Goal: Task Accomplishment & Management: Complete application form

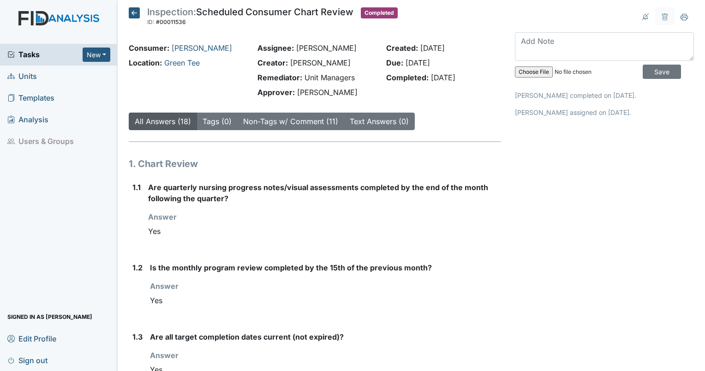
drag, startPoint x: 0, startPoint y: 0, endPoint x: 24, endPoint y: 78, distance: 81.0
click at [24, 78] on span "Units" at bounding box center [22, 76] width 30 height 14
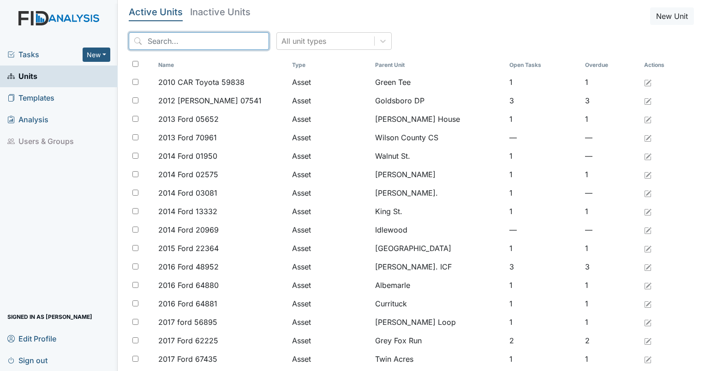
click at [220, 40] on input "search" at bounding box center [199, 41] width 140 height 18
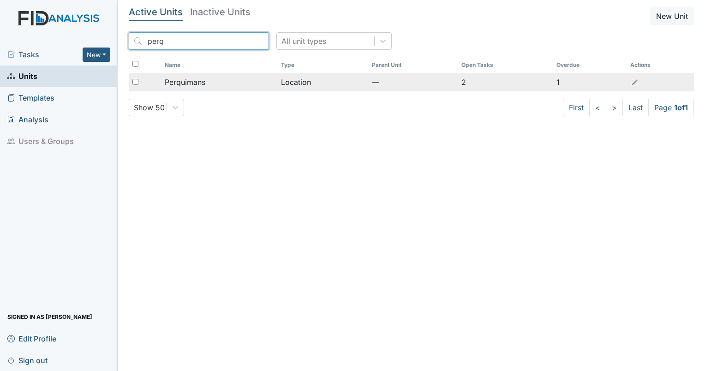
type input "perq"
click at [173, 81] on span "Perquimans" at bounding box center [185, 82] width 41 height 11
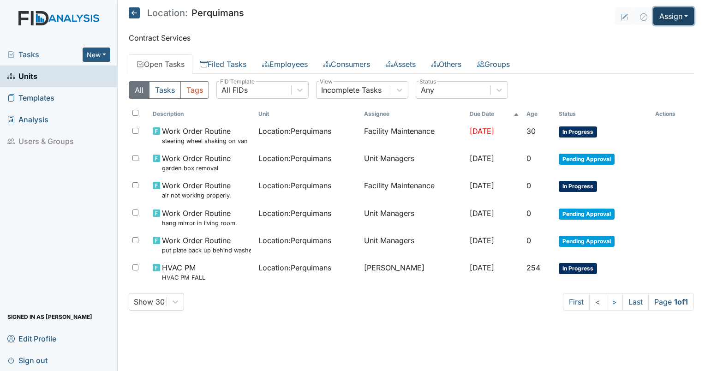
click at [672, 11] on button "Assign" at bounding box center [674, 16] width 41 height 18
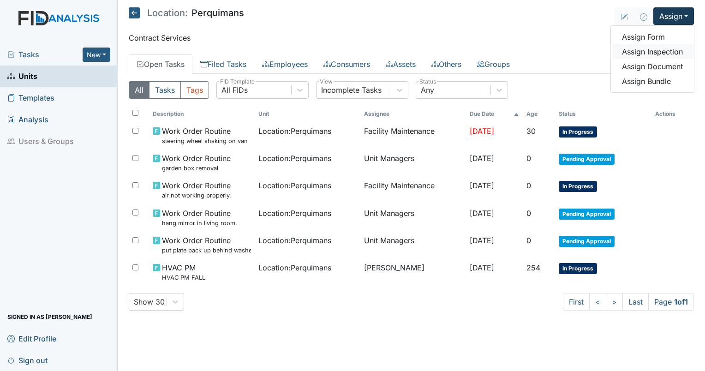
click at [650, 50] on link "Assign Inspection" at bounding box center [652, 51] width 83 height 15
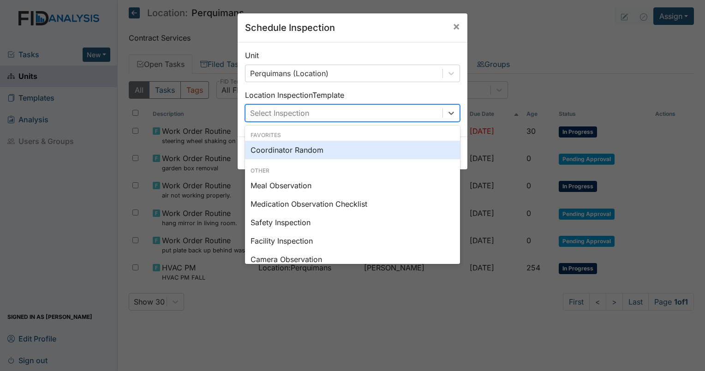
click at [336, 106] on div "Select Inspection" at bounding box center [344, 113] width 197 height 17
click at [318, 150] on div "Coordinator Random" at bounding box center [352, 150] width 215 height 18
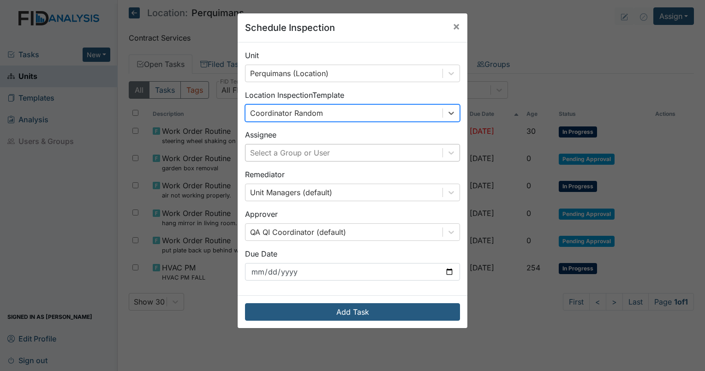
click at [318, 155] on div "Select a Group or User" at bounding box center [290, 152] width 80 height 11
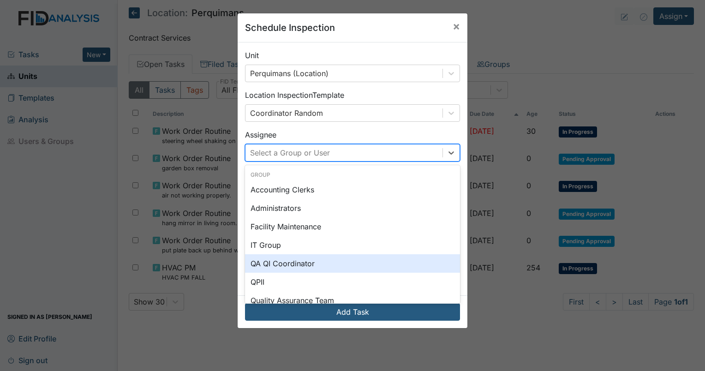
click at [287, 262] on div "QA QI Coordinator" at bounding box center [352, 263] width 215 height 18
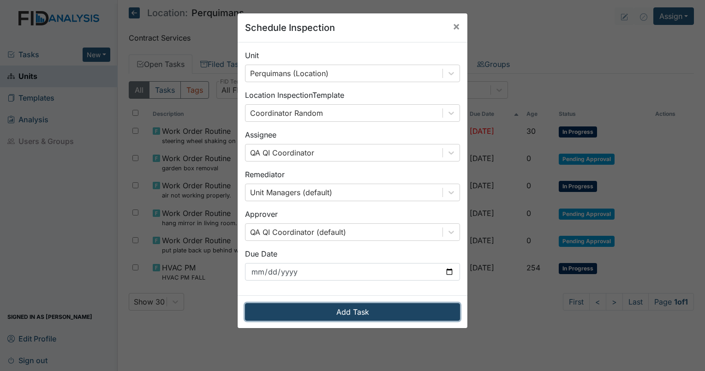
click at [312, 310] on button "Add Task" at bounding box center [352, 312] width 215 height 18
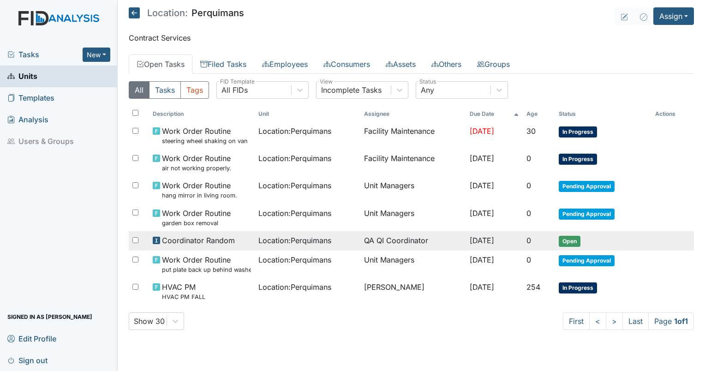
click at [260, 239] on span "Location : Perquimans" at bounding box center [295, 240] width 73 height 11
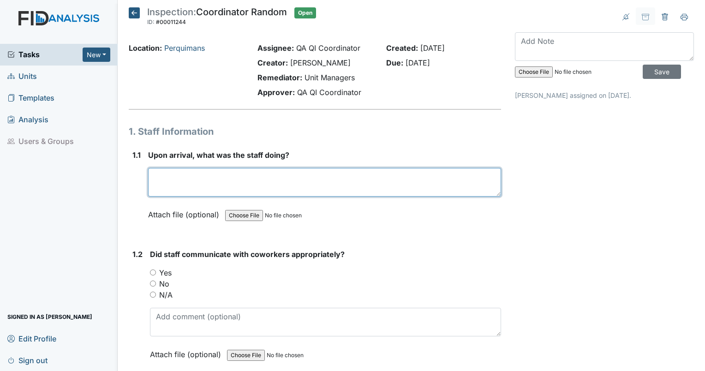
click at [264, 186] on textarea at bounding box center [324, 182] width 353 height 29
type textarea "n"
type textarea "one staff in home preparing to leave."
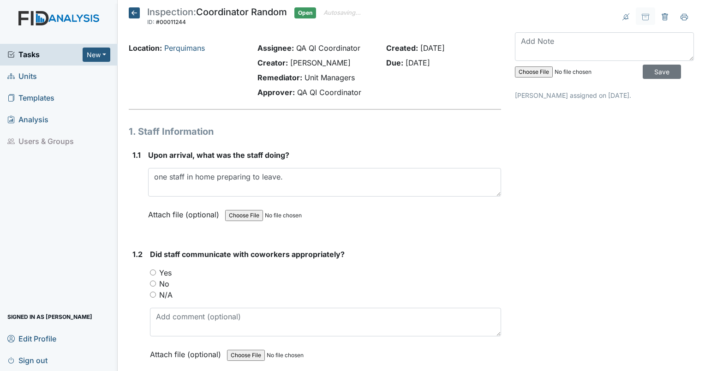
click at [151, 295] on input "N/A" at bounding box center [153, 295] width 6 height 6
radio input "true"
click at [152, 272] on input "Yes" at bounding box center [153, 273] width 6 height 6
radio input "true"
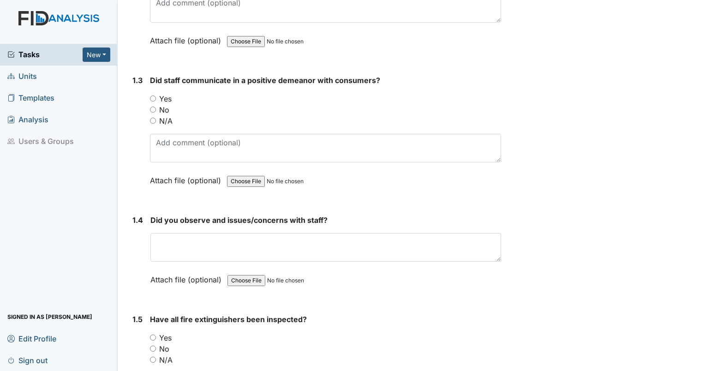
scroll to position [330, 0]
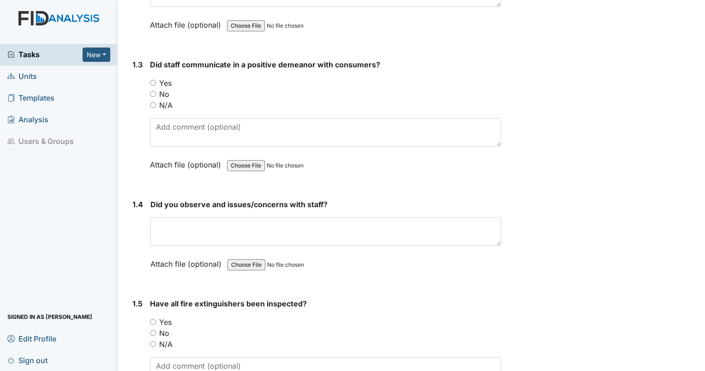
click at [153, 104] on input "N/A" at bounding box center [153, 105] width 6 height 6
radio input "true"
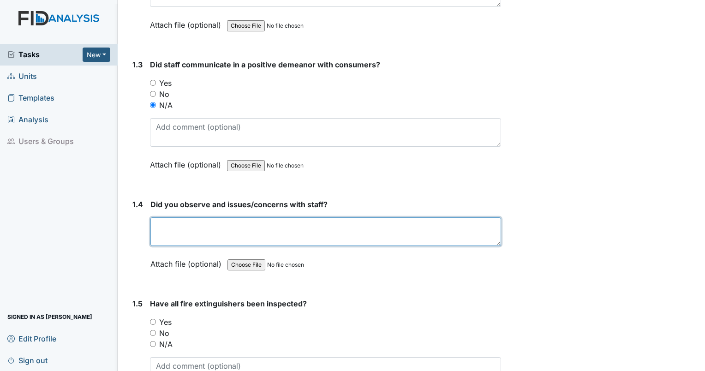
click at [161, 217] on textarea at bounding box center [325, 231] width 351 height 29
type textarea "no"
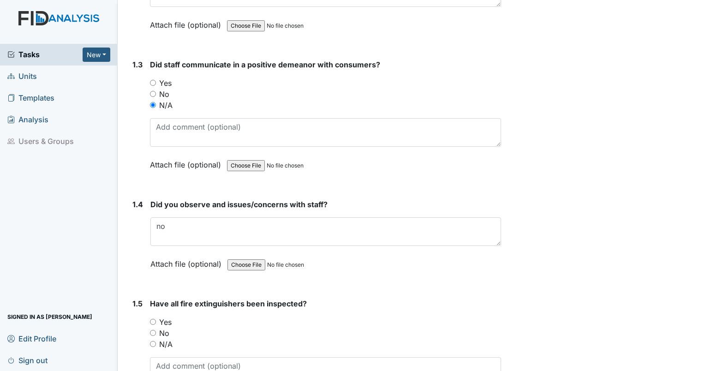
click at [151, 331] on input "No" at bounding box center [153, 333] width 6 height 6
radio input "true"
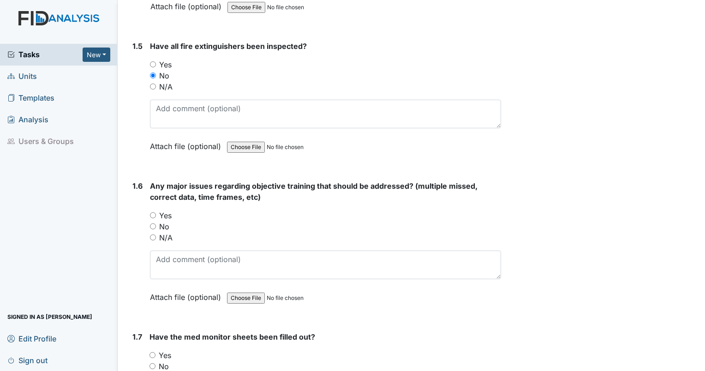
scroll to position [595, 0]
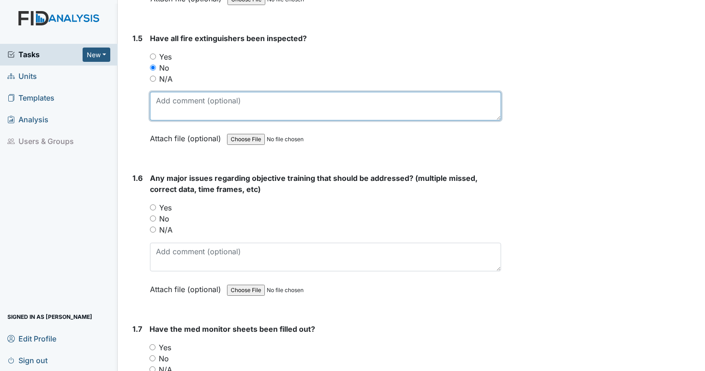
click at [310, 107] on textarea at bounding box center [325, 106] width 351 height 29
type textarea "8/20 last inspection"
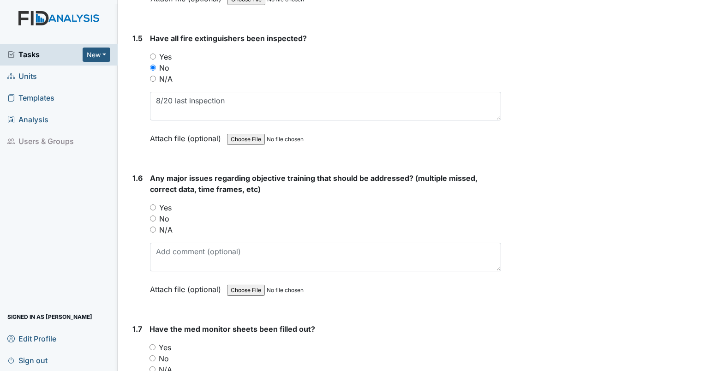
click at [150, 215] on div "1.6 Any major issues regarding objective training that should be addressed? (mu…" at bounding box center [315, 241] width 373 height 136
click at [153, 217] on input "No" at bounding box center [153, 219] width 6 height 6
radio input "true"
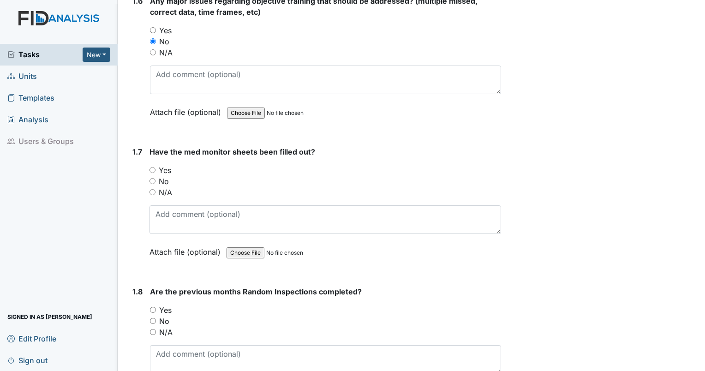
scroll to position [788, 0]
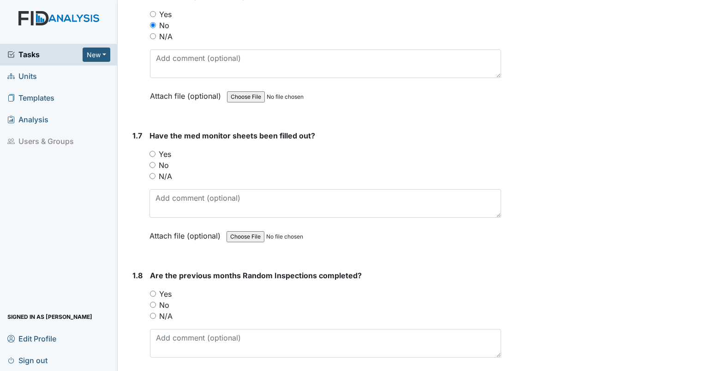
click at [150, 173] on input "N/A" at bounding box center [153, 176] width 6 height 6
radio input "true"
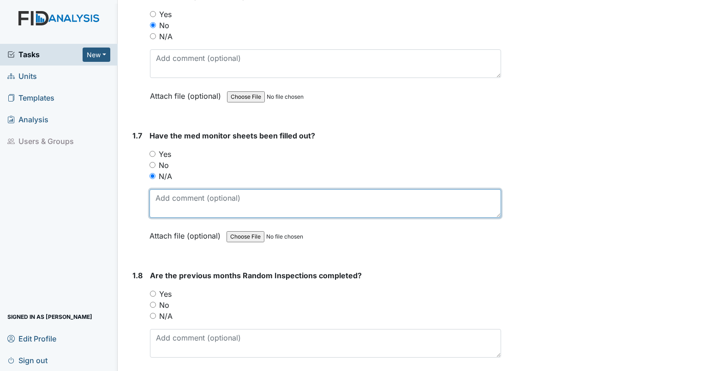
click at [161, 194] on textarea at bounding box center [326, 203] width 352 height 29
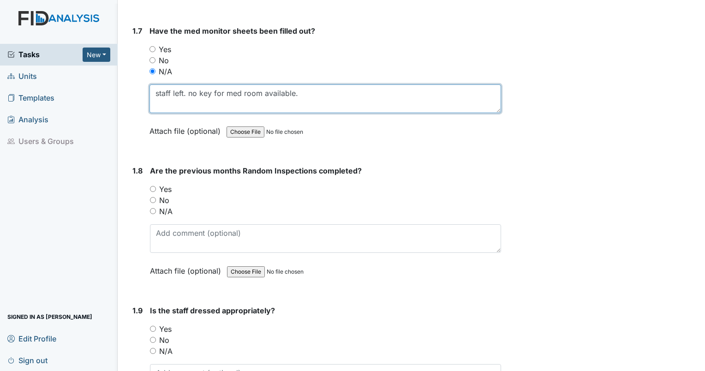
scroll to position [917, 0]
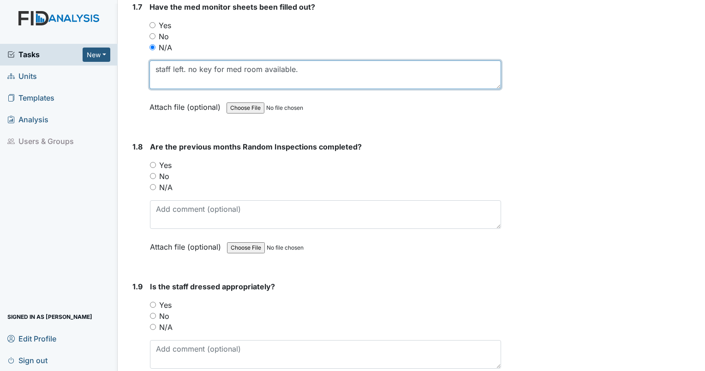
type textarea "staff left. no key for med room available."
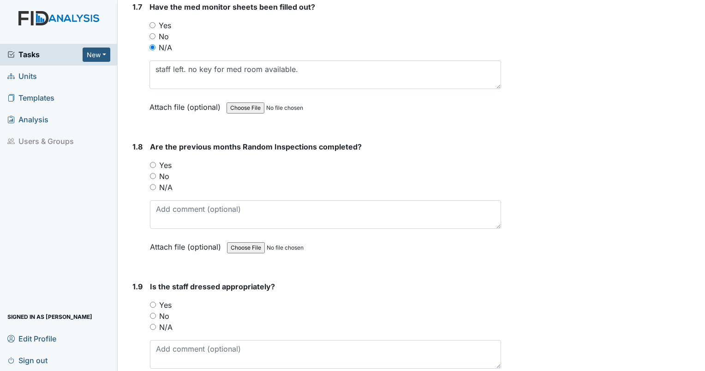
click at [150, 162] on input "Yes" at bounding box center [153, 165] width 6 height 6
radio input "true"
click at [153, 303] on input "Yes" at bounding box center [153, 305] width 6 height 6
radio input "true"
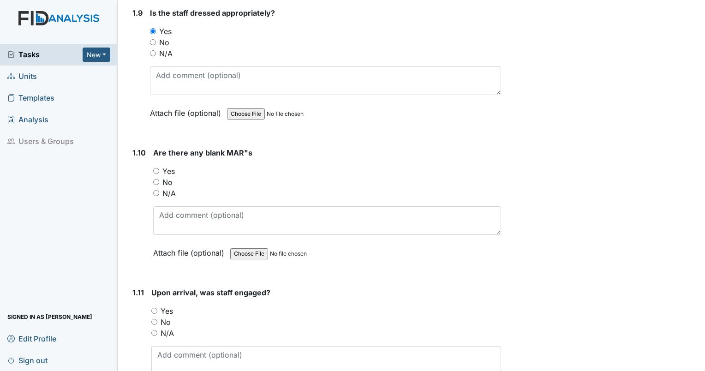
scroll to position [1199, 0]
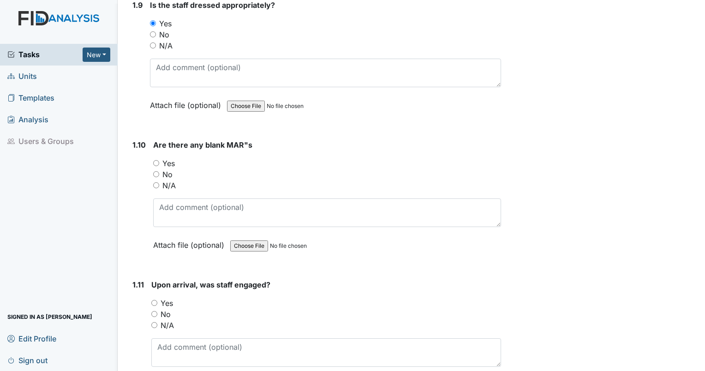
click at [157, 171] on input "No" at bounding box center [156, 174] width 6 height 6
radio input "true"
click at [153, 322] on input "N/A" at bounding box center [154, 325] width 6 height 6
radio input "true"
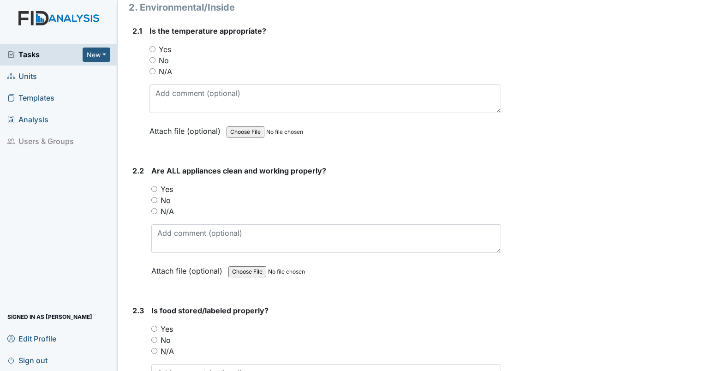
scroll to position [1633, 0]
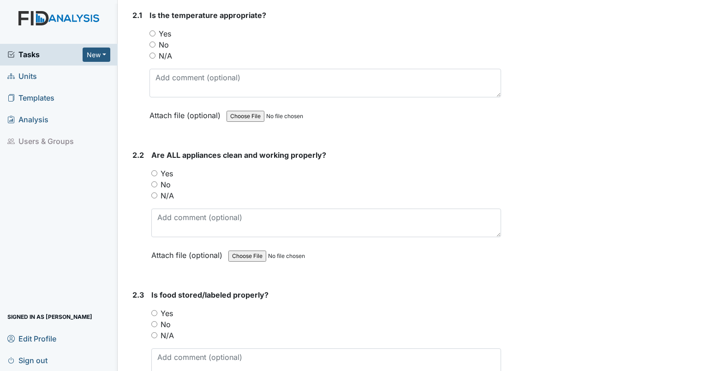
click at [151, 30] on input "Yes" at bounding box center [153, 33] width 6 height 6
radio input "true"
click at [157, 181] on input "No" at bounding box center [154, 184] width 6 height 6
radio input "true"
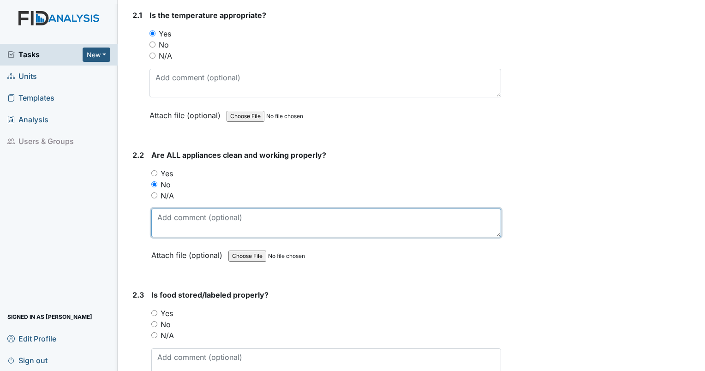
click at [165, 212] on textarea at bounding box center [326, 223] width 350 height 29
type textarea "oven dirty. toaster dirty inside. filter above stove installed incorrectly."
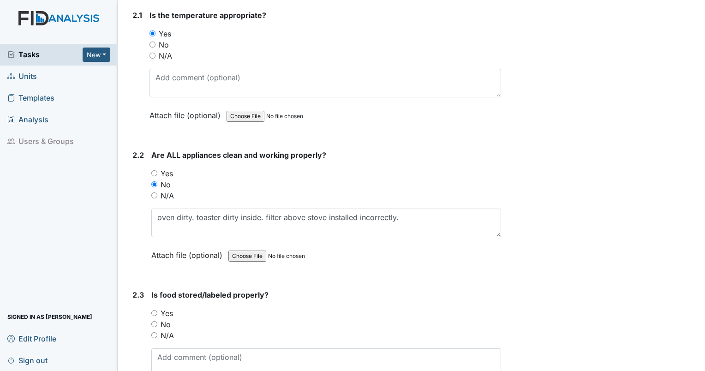
click at [153, 321] on input "No" at bounding box center [154, 324] width 6 height 6
radio input "true"
click at [167, 364] on textarea at bounding box center [326, 363] width 350 height 29
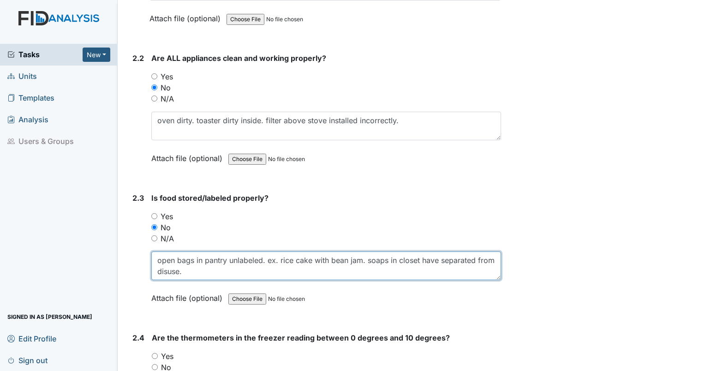
scroll to position [1738, 0]
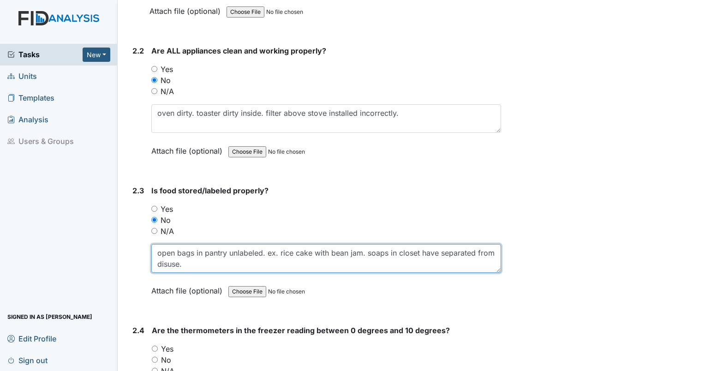
click at [223, 254] on textarea "open bags in pantry unlabeled. ex. rice cake with bean jam. soaps in closet hav…" at bounding box center [326, 258] width 350 height 29
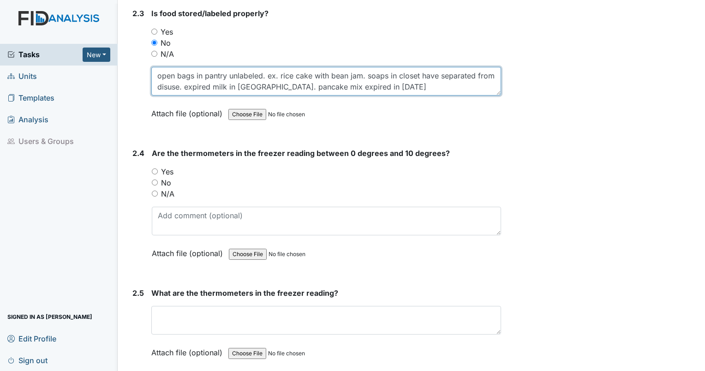
scroll to position [1923, 0]
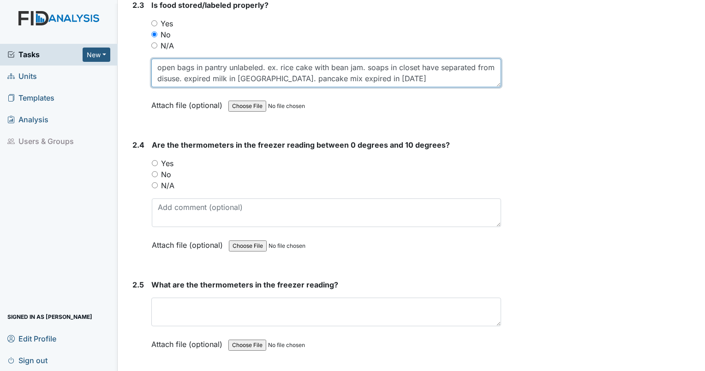
type textarea "open bags in pantry unlabeled. ex. rice cake with bean jam. soaps in closet hav…"
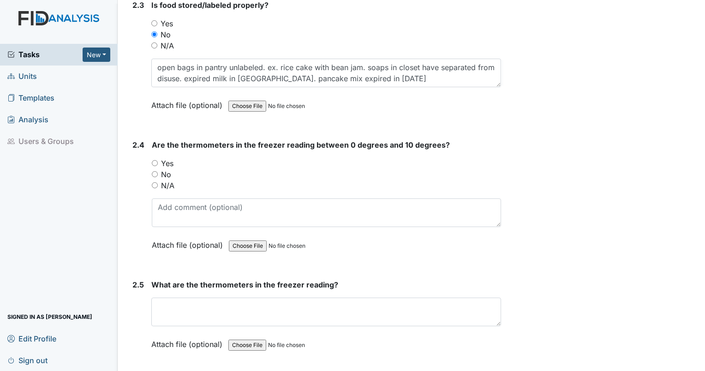
click at [153, 160] on input "Yes" at bounding box center [155, 163] width 6 height 6
radio input "true"
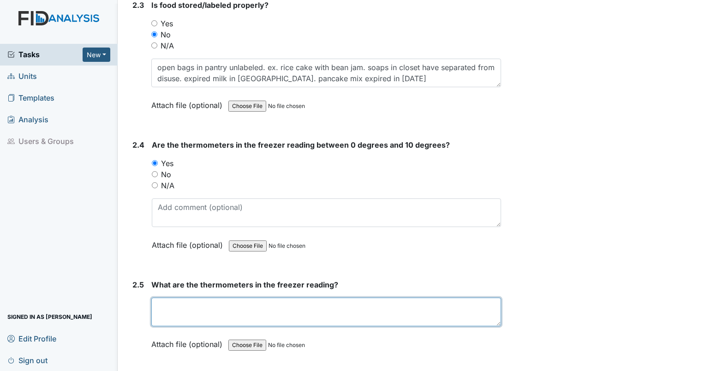
click at [159, 298] on textarea at bounding box center [326, 312] width 350 height 29
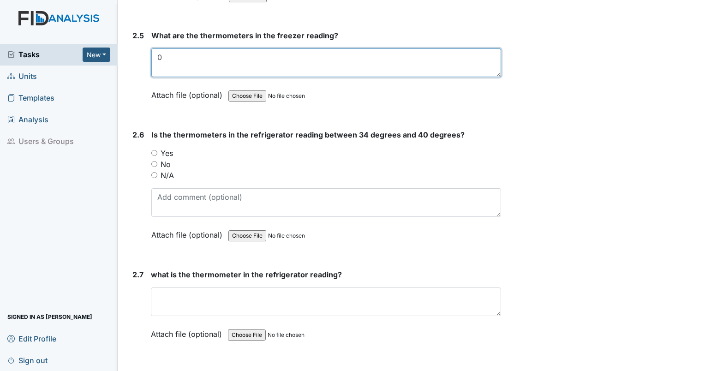
scroll to position [2181, 0]
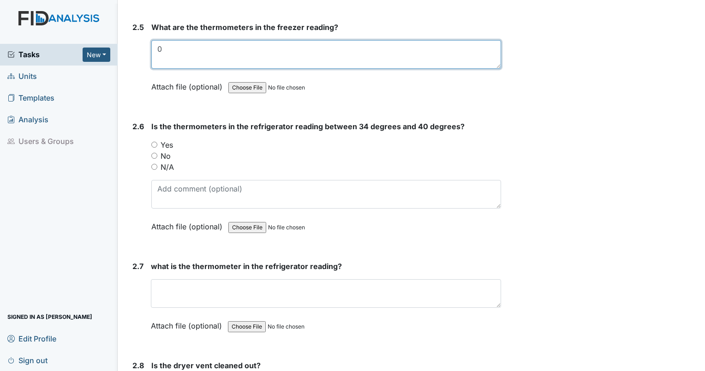
type textarea "0"
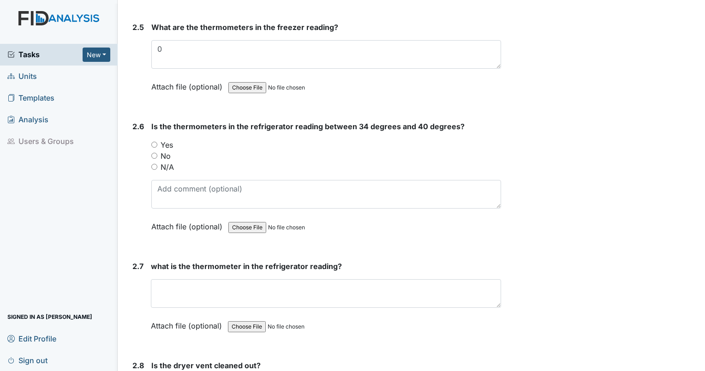
click at [154, 142] on input "Yes" at bounding box center [154, 145] width 6 height 6
radio input "true"
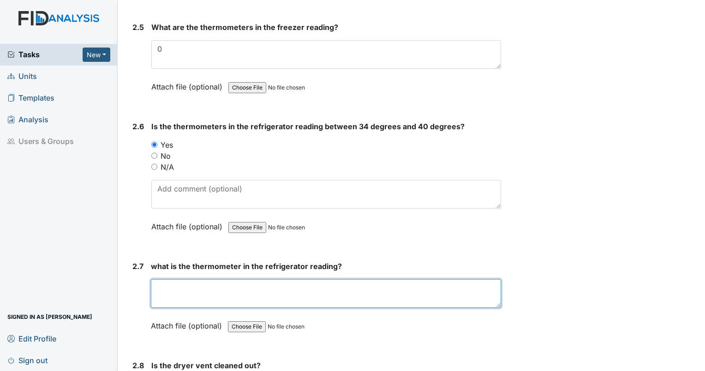
click at [164, 279] on textarea at bounding box center [326, 293] width 350 height 29
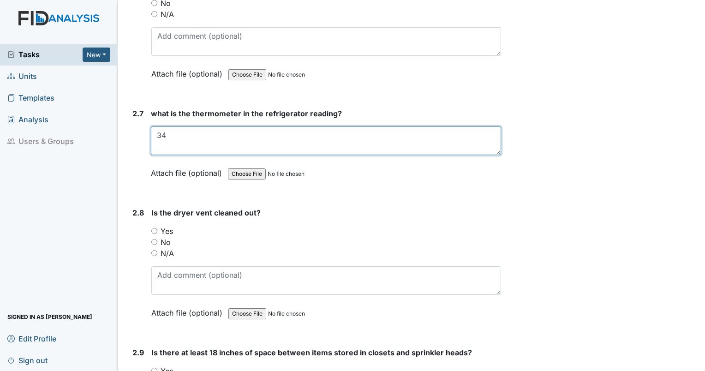
scroll to position [2365, 0]
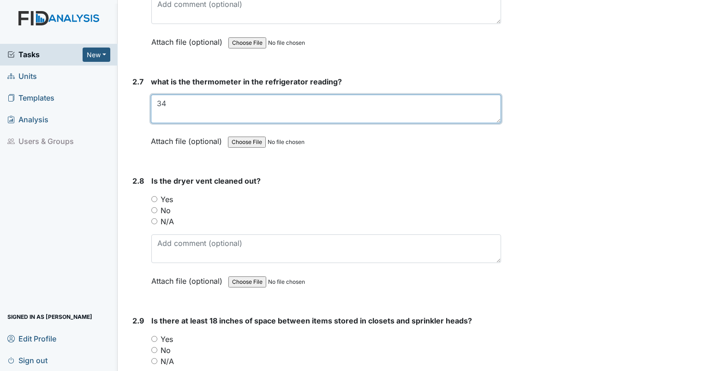
type textarea "34"
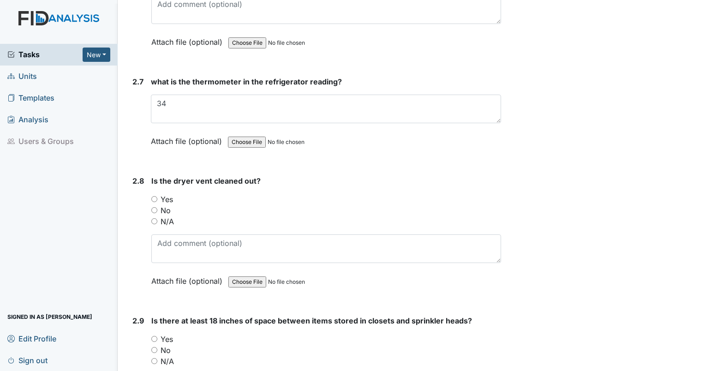
click at [153, 205] on div "No" at bounding box center [326, 210] width 350 height 11
click at [155, 218] on input "N/A" at bounding box center [154, 221] width 6 height 6
radio input "true"
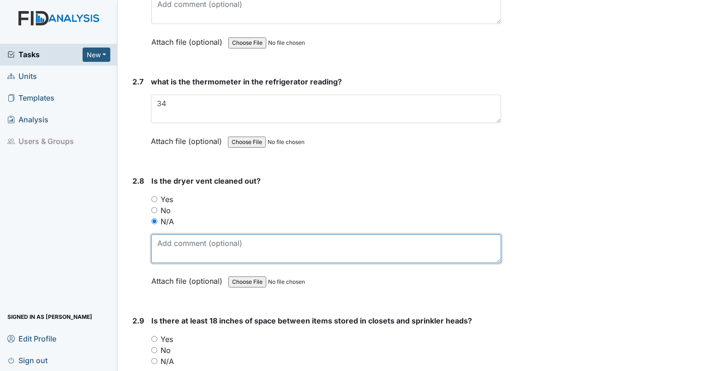
click at [171, 250] on textarea at bounding box center [326, 249] width 350 height 29
type textarea "clothes in dryer."
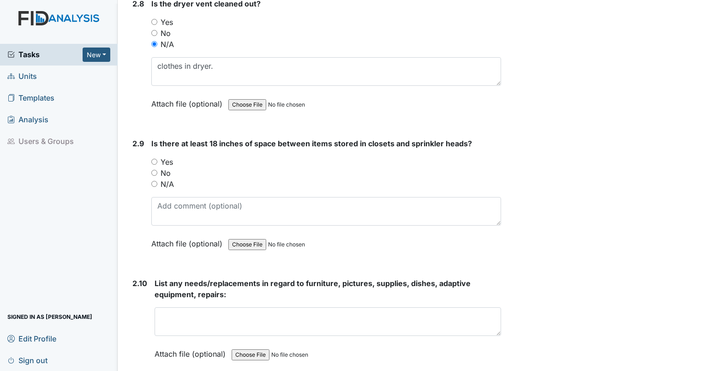
scroll to position [2543, 0]
click at [152, 181] on input "N/A" at bounding box center [154, 184] width 6 height 6
radio input "true"
click at [421, 179] on div "N/A" at bounding box center [326, 184] width 350 height 11
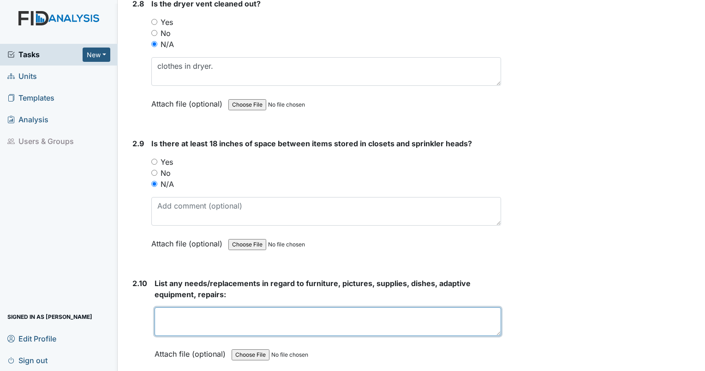
click at [279, 315] on textarea at bounding box center [328, 321] width 347 height 29
click at [274, 314] on textarea at bounding box center [328, 321] width 347 height 29
type textarea "n"
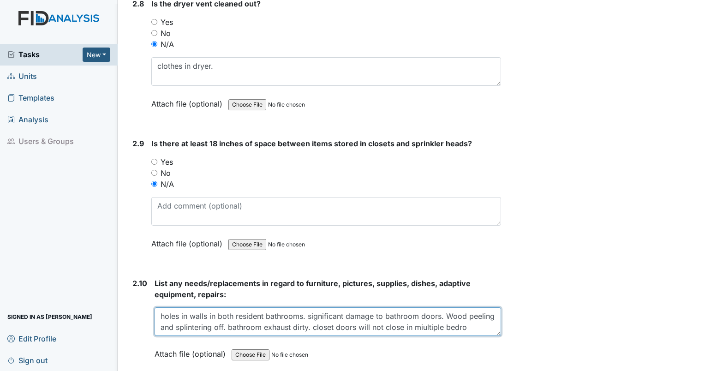
scroll to position [7, 0]
click at [291, 316] on textarea "holes in walls in both resident bathrooms. significant damage to bathroom doors…" at bounding box center [328, 321] width 347 height 29
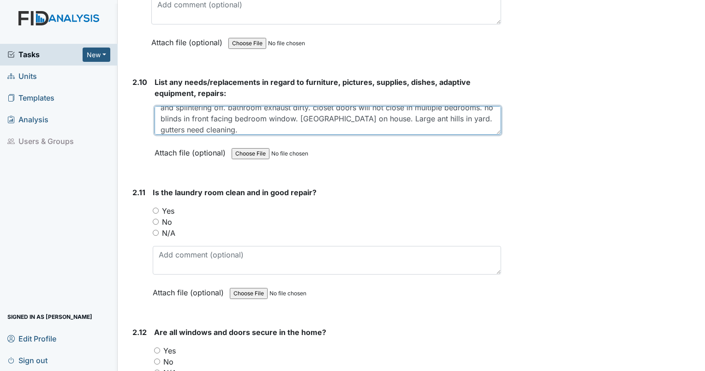
scroll to position [2760, 0]
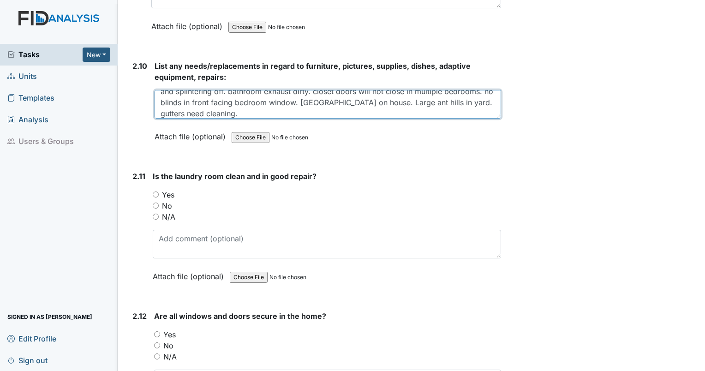
type textarea "holes in walls in both resident bathrooms. significant damage to bathroom doors…"
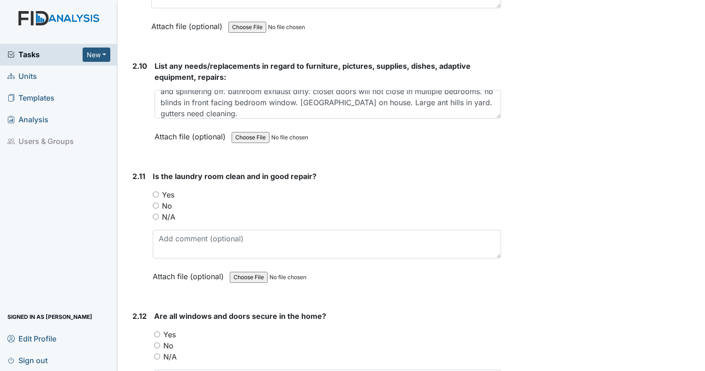
click at [155, 192] on input "Yes" at bounding box center [156, 195] width 6 height 6
radio input "true"
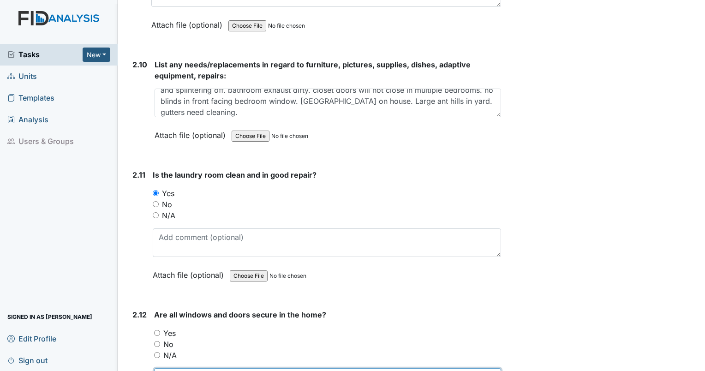
type textarea "doors left open when staff left, but inspector was in home and facilities was e…"
click at [162, 339] on div "No" at bounding box center [327, 344] width 347 height 11
click at [158, 330] on input "Yes" at bounding box center [157, 333] width 6 height 6
radio input "true"
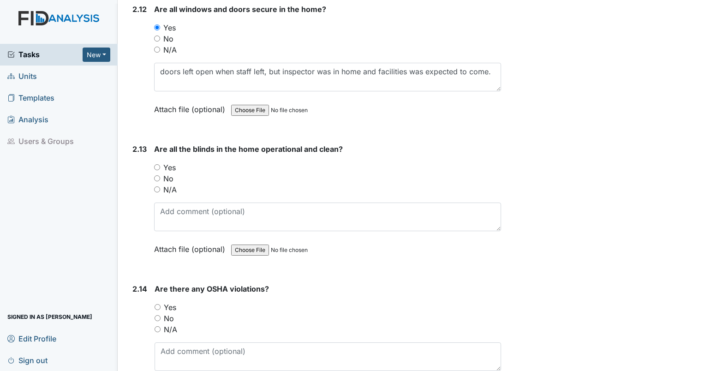
scroll to position [3123, 0]
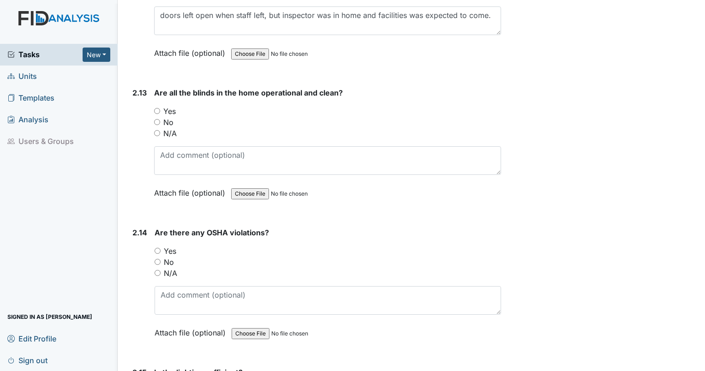
click at [157, 119] on input "No" at bounding box center [157, 122] width 6 height 6
radio input "true"
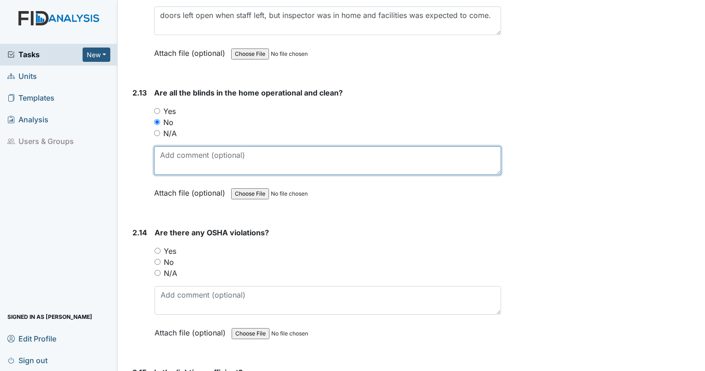
click at [161, 150] on textarea at bounding box center [327, 160] width 347 height 29
type textarea "missing blinds in front facing bedroom window."
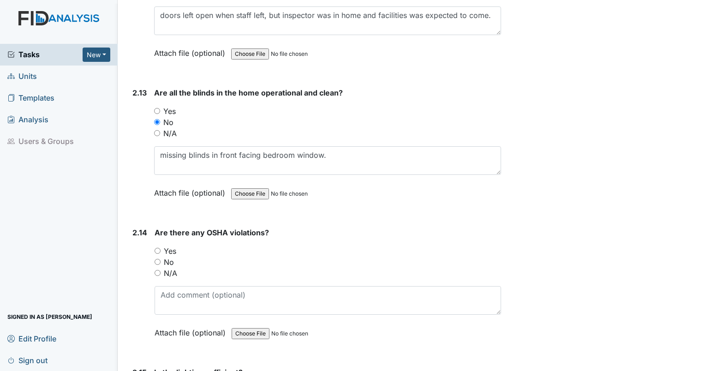
click at [159, 257] on div "No" at bounding box center [328, 262] width 347 height 11
click at [157, 257] on div "No" at bounding box center [328, 262] width 347 height 11
click at [158, 259] on input "No" at bounding box center [158, 262] width 6 height 6
radio input "true"
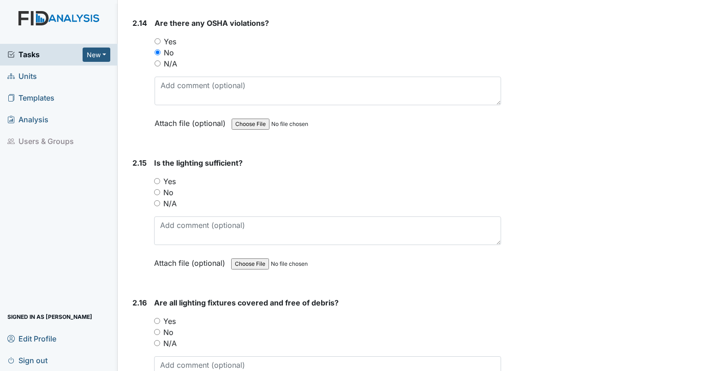
scroll to position [3365, 0]
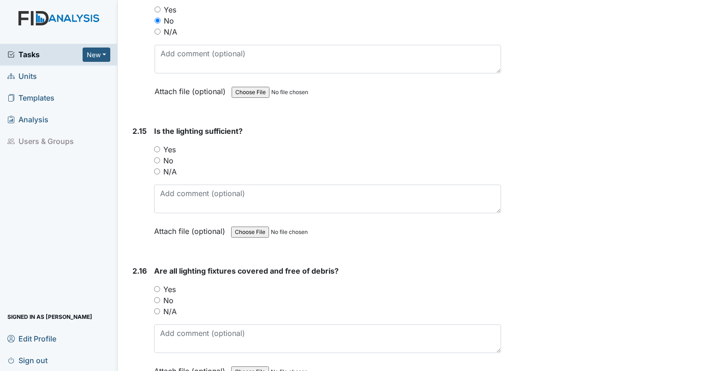
click at [157, 146] on input "Yes" at bounding box center [157, 149] width 6 height 6
radio input "true"
click at [156, 286] on input "Yes" at bounding box center [157, 289] width 6 height 6
radio input "true"
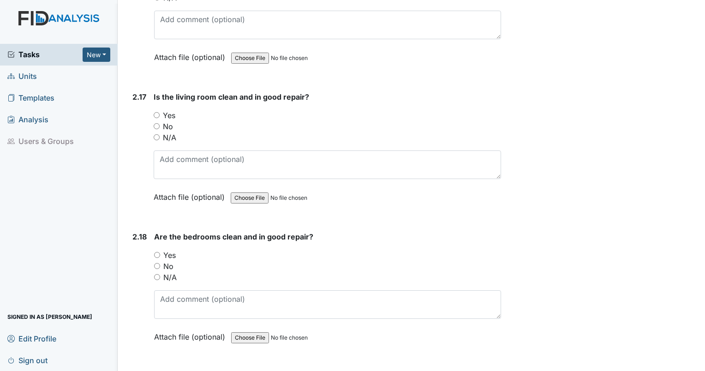
scroll to position [3687, 0]
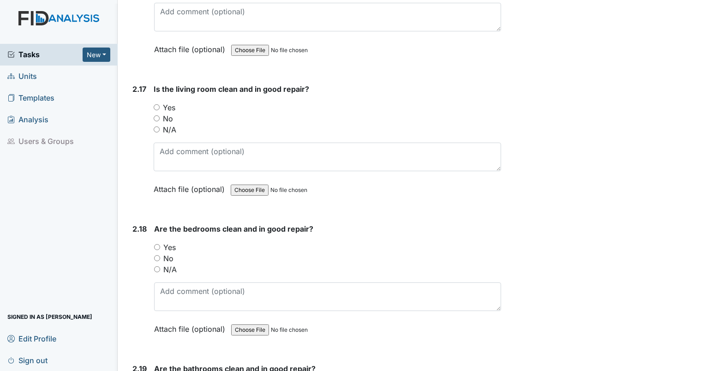
click at [157, 104] on input "Yes" at bounding box center [157, 107] width 6 height 6
radio input "true"
click at [157, 255] on input "No" at bounding box center [157, 258] width 6 height 6
radio input "true"
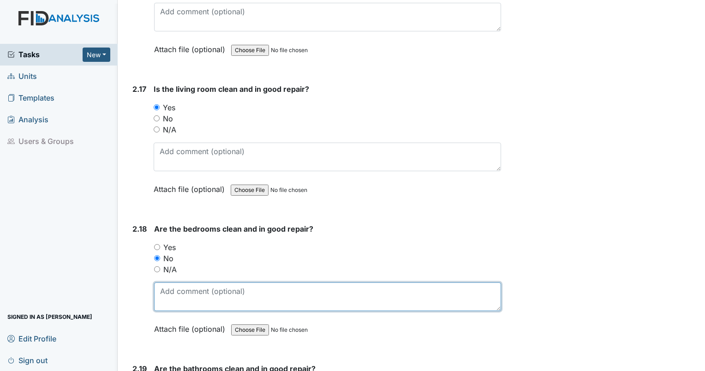
click at [164, 288] on textarea at bounding box center [327, 297] width 347 height 29
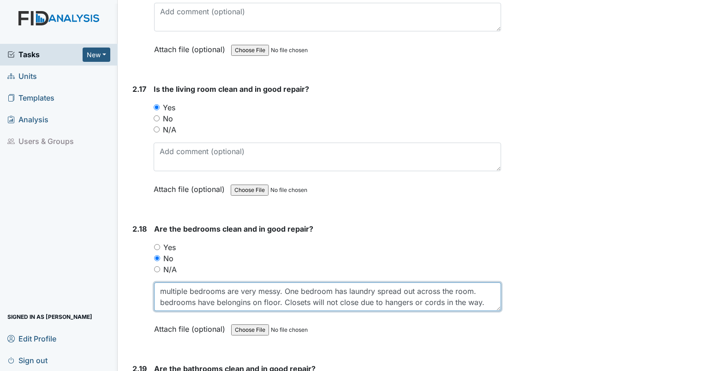
click at [251, 297] on textarea "multiple bedrooms are very messy. One bedroom has laundry spread out across the…" at bounding box center [327, 297] width 347 height 29
click at [491, 292] on textarea "multiple bedrooms are very messy. One bedroom has laundry spread out across the…" at bounding box center [327, 297] width 347 height 29
click at [488, 289] on textarea "multiple bedrooms are very messy. One bedroom has laundry spread out across the…" at bounding box center [327, 297] width 347 height 29
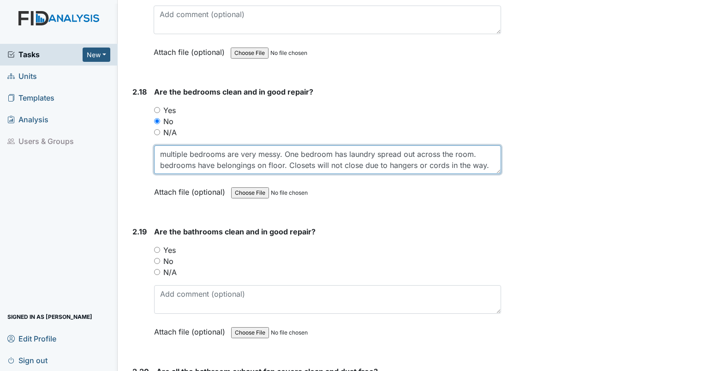
scroll to position [3839, 0]
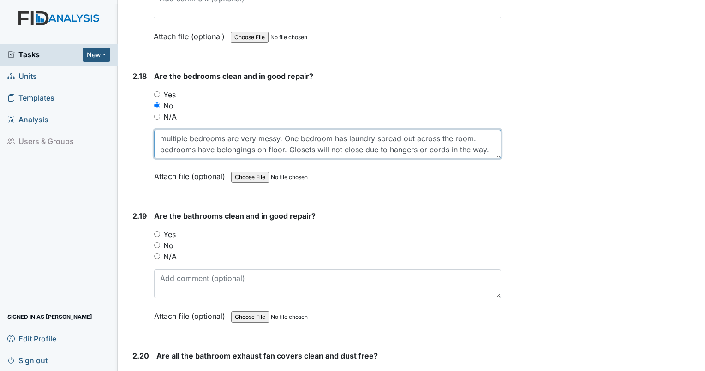
type textarea "multiple bedrooms are very messy. One bedroom has laundry spread out across the…"
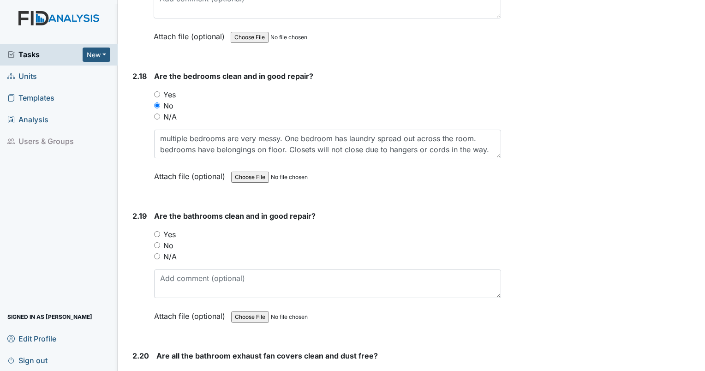
click at [156, 242] on input "No" at bounding box center [157, 245] width 6 height 6
radio input "true"
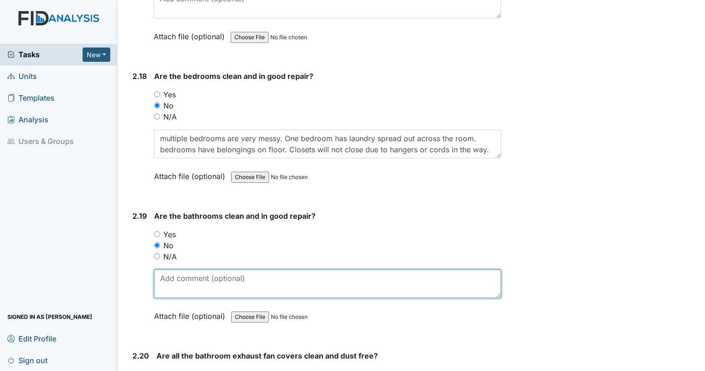
click at [165, 270] on textarea at bounding box center [327, 284] width 347 height 29
click at [349, 270] on textarea "multiple holes in bathroom walls" at bounding box center [327, 284] width 347 height 29
type textarea "multiple holes in bathroom walls. water damage to doors is severe. exhaust fans…"
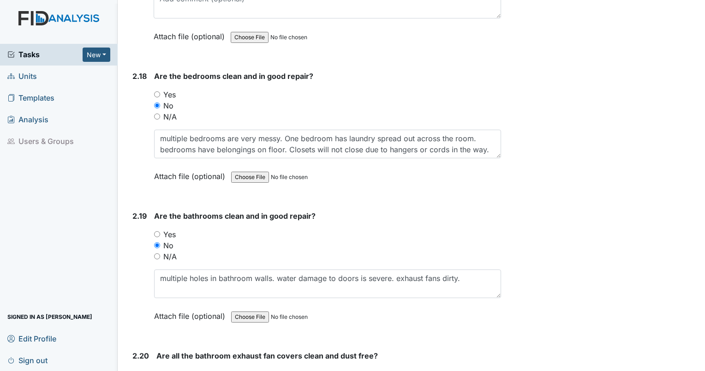
radio input "true"
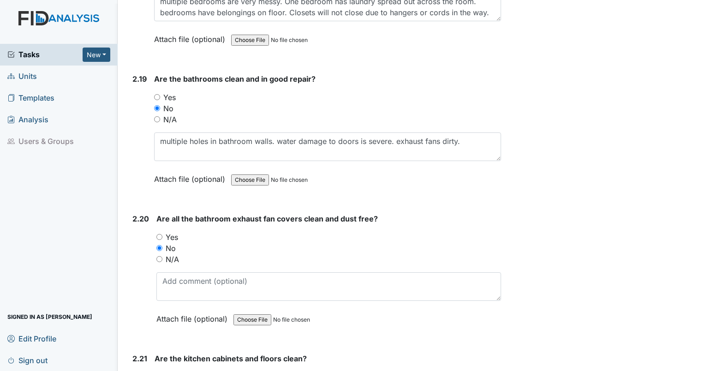
scroll to position [4009, 0]
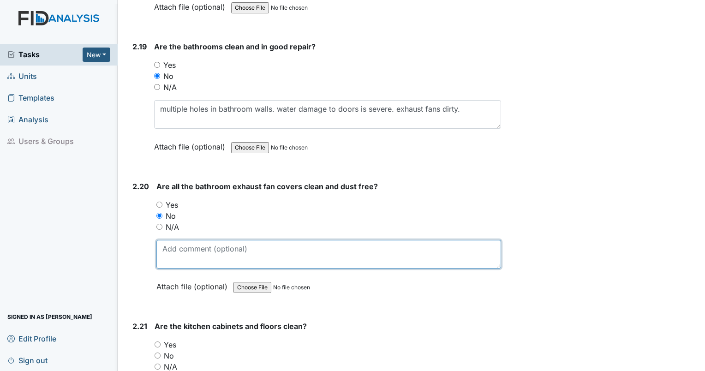
click at [434, 247] on textarea at bounding box center [328, 254] width 345 height 29
type textarea "fans are dirty"
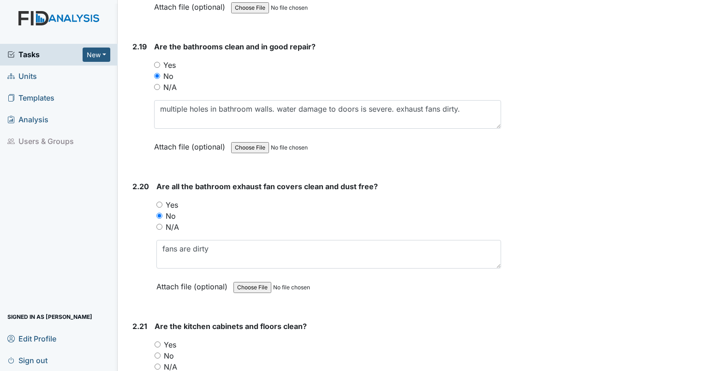
click at [157, 339] on div "Yes" at bounding box center [328, 344] width 347 height 11
click at [157, 342] on input "Yes" at bounding box center [158, 345] width 6 height 6
radio input "true"
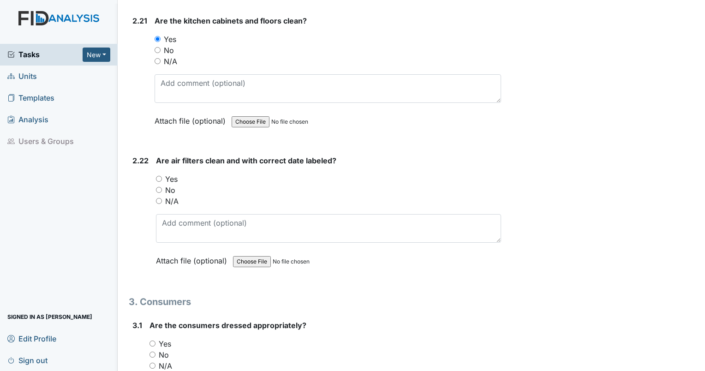
scroll to position [4323, 0]
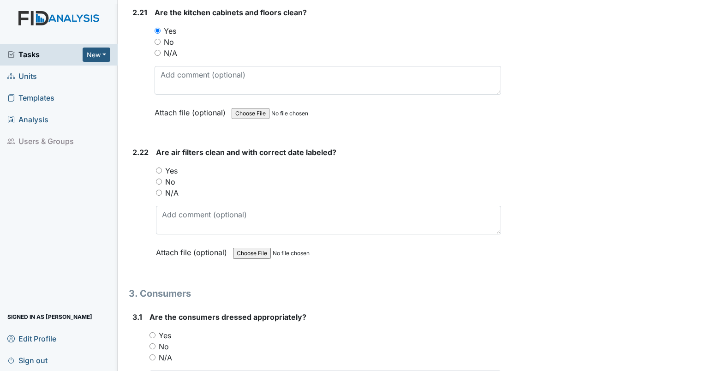
click at [157, 179] on input "No" at bounding box center [159, 182] width 6 height 6
radio input "true"
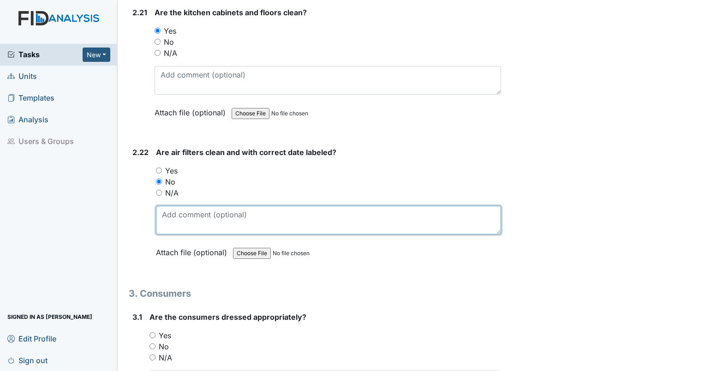
click at [172, 206] on textarea at bounding box center [328, 220] width 345 height 29
click at [302, 206] on textarea "ceiling filter near staff office is filthy." at bounding box center [328, 220] width 345 height 29
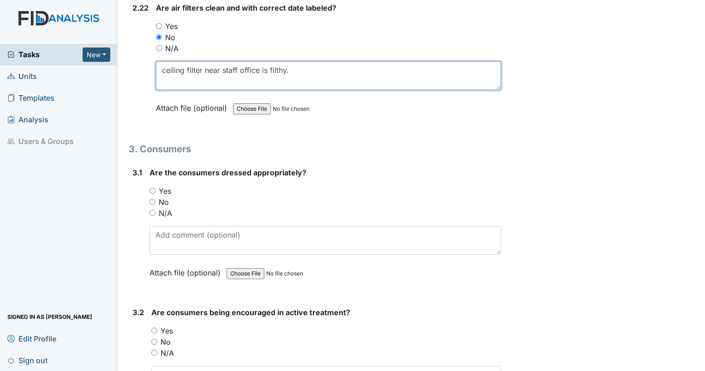
scroll to position [4467, 0]
type textarea "ceiling filter near staff office is filthy."
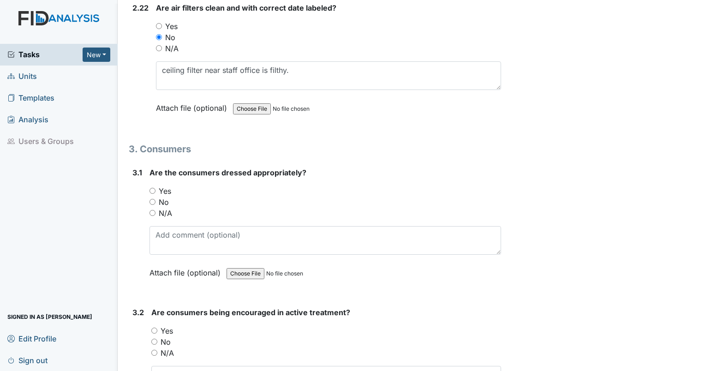
click at [152, 210] on input "N/A" at bounding box center [153, 213] width 6 height 6
radio input "true"
click at [156, 348] on div "N/A" at bounding box center [326, 353] width 350 height 11
click at [155, 350] on input "N/A" at bounding box center [154, 353] width 6 height 6
radio input "true"
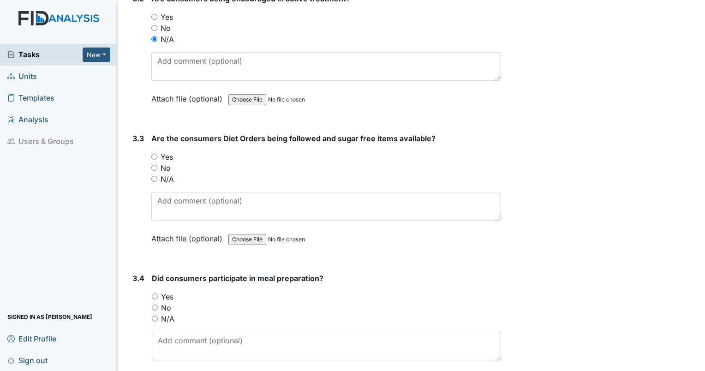
scroll to position [4789, 0]
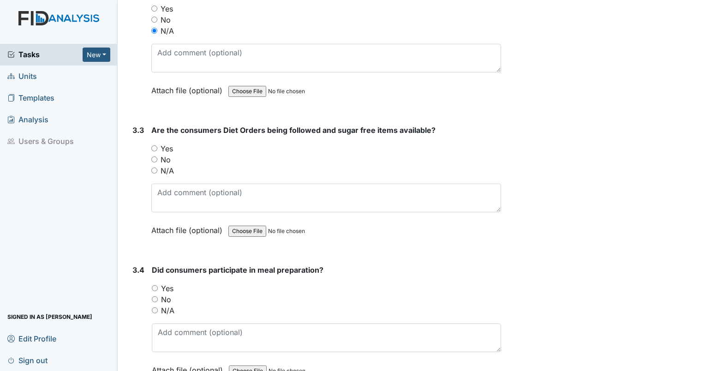
click at [155, 168] on input "N/A" at bounding box center [154, 171] width 6 height 6
radio input "true"
click at [154, 307] on input "N/A" at bounding box center [155, 310] width 6 height 6
radio input "true"
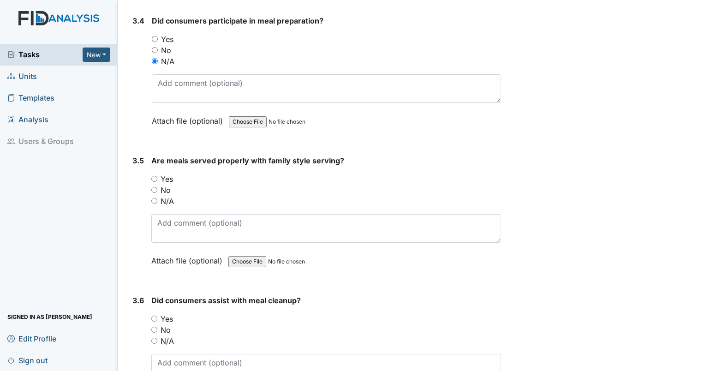
scroll to position [5079, 0]
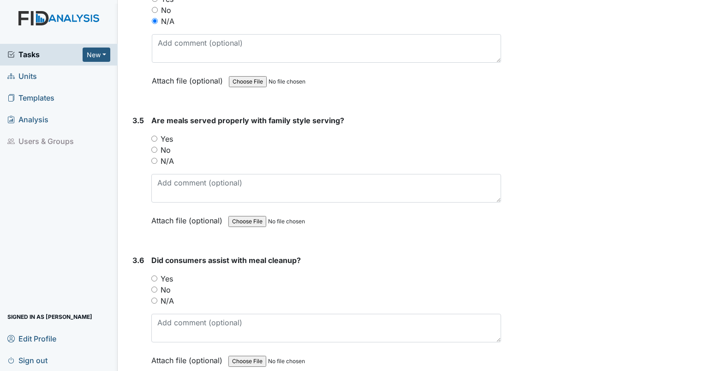
click at [155, 158] on input "N/A" at bounding box center [154, 161] width 6 height 6
radio input "true"
click at [154, 298] on input "N/A" at bounding box center [154, 301] width 6 height 6
radio input "true"
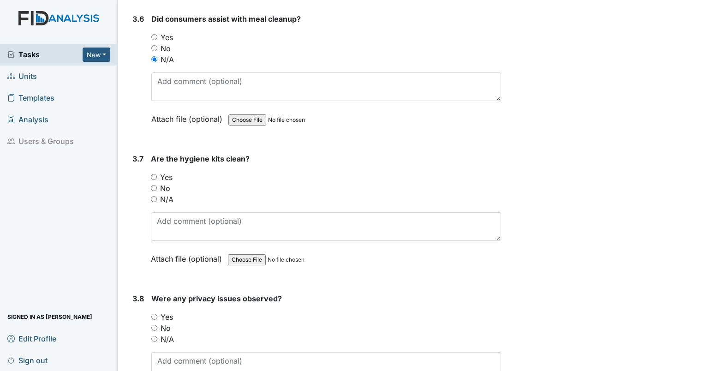
scroll to position [5384, 0]
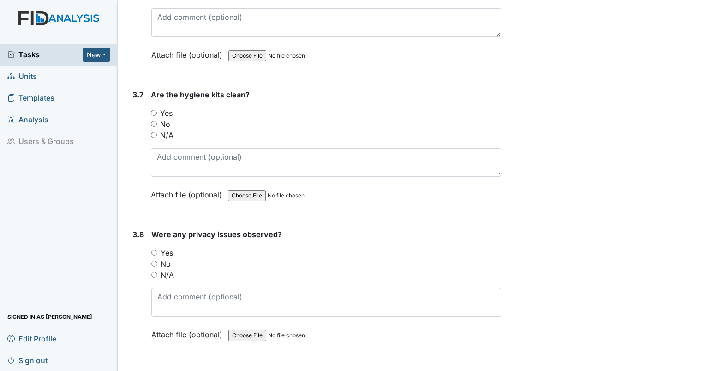
click at [153, 121] on input "No" at bounding box center [154, 124] width 6 height 6
radio input "true"
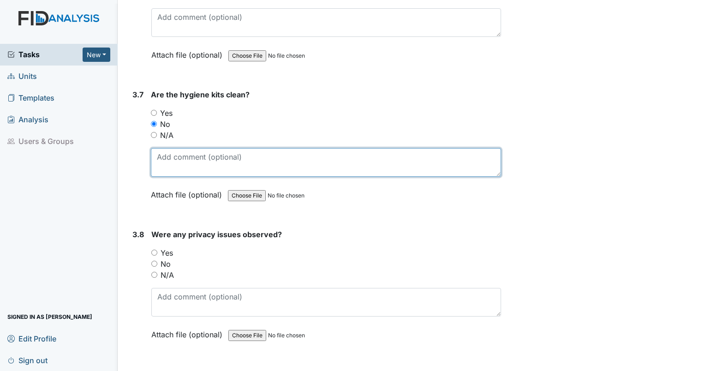
click at [167, 148] on textarea at bounding box center [326, 162] width 350 height 29
type textarea "toothbrushes uncovered."
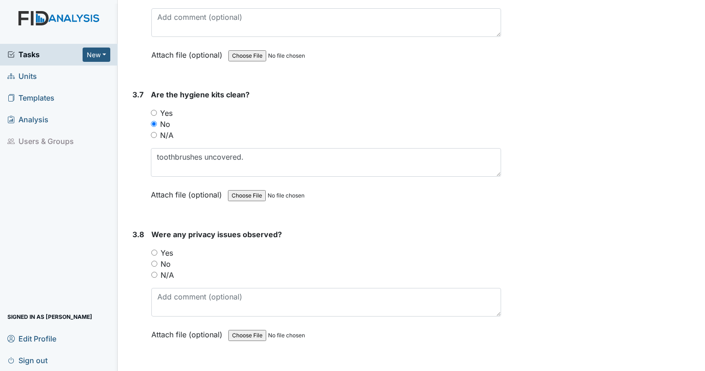
click at [155, 250] on input "Yes" at bounding box center [154, 253] width 6 height 6
radio input "true"
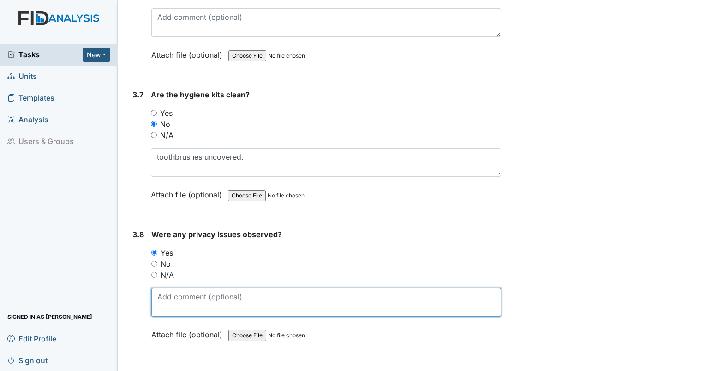
click at [174, 295] on textarea at bounding box center [326, 302] width 350 height 29
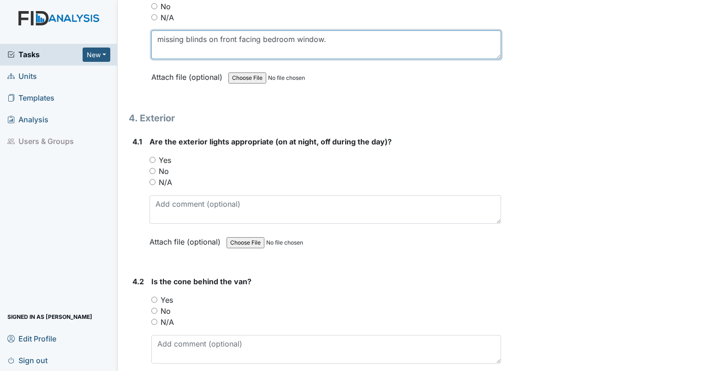
scroll to position [5658, 0]
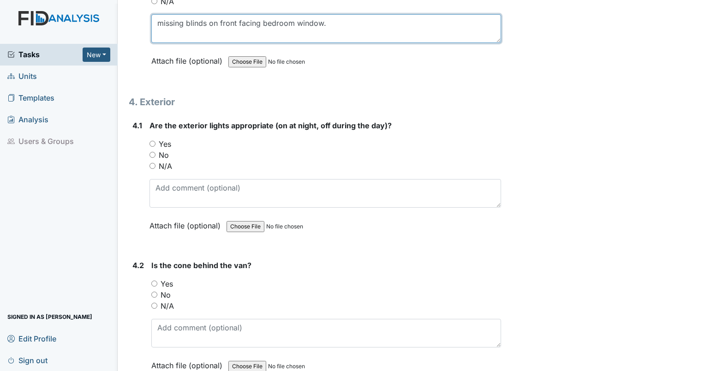
type textarea "missing blinds on front facing bedroom window."
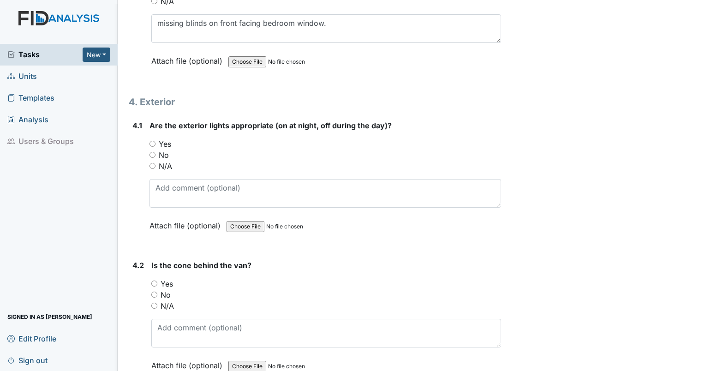
click at [152, 141] on input "Yes" at bounding box center [153, 144] width 6 height 6
radio input "true"
click at [154, 301] on div "N/A" at bounding box center [326, 306] width 350 height 11
click at [154, 303] on input "N/A" at bounding box center [154, 306] width 6 height 6
radio input "true"
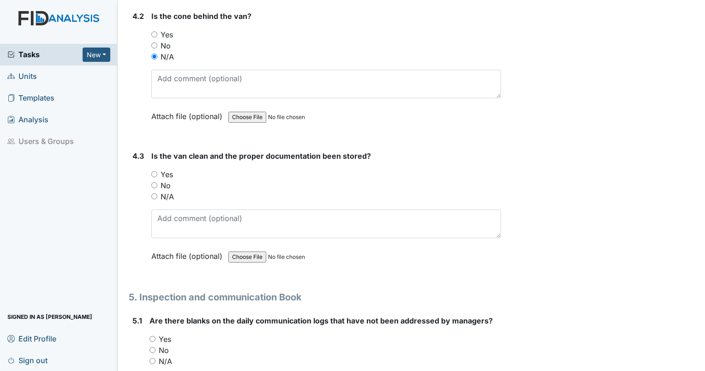
scroll to position [5956, 0]
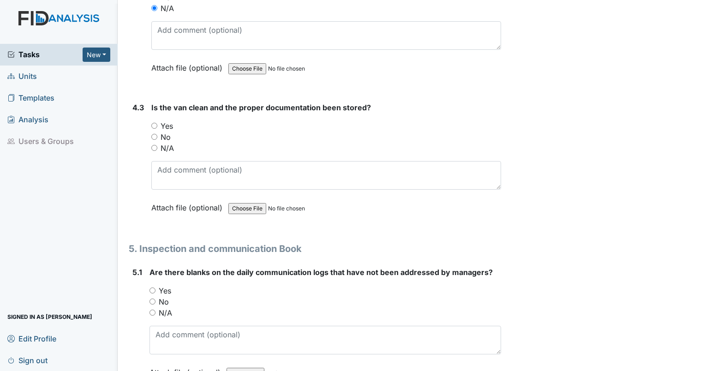
click at [156, 145] on input "N/A" at bounding box center [154, 148] width 6 height 6
radio input "true"
click at [153, 288] on input "Yes" at bounding box center [153, 291] width 6 height 6
radio input "true"
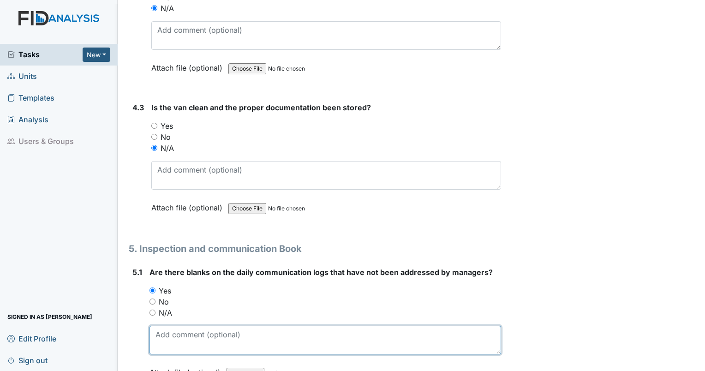
click at [162, 326] on textarea at bounding box center [326, 340] width 352 height 29
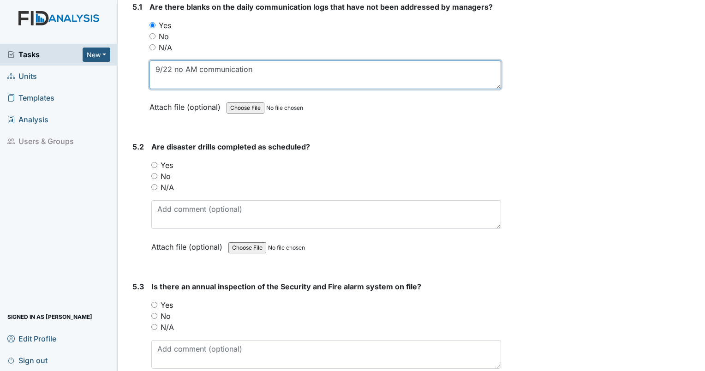
scroll to position [6245, 0]
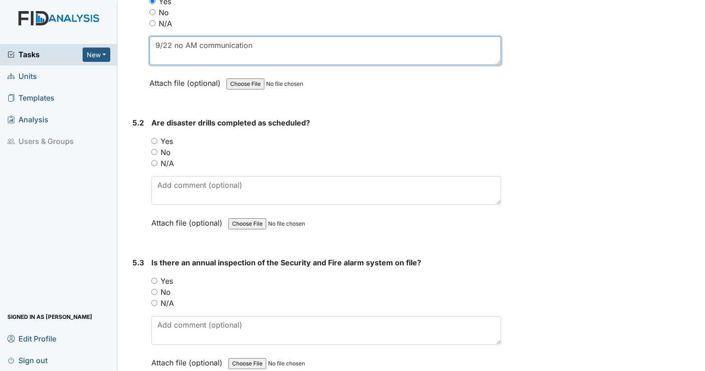
type textarea "9/22 no AM communication"
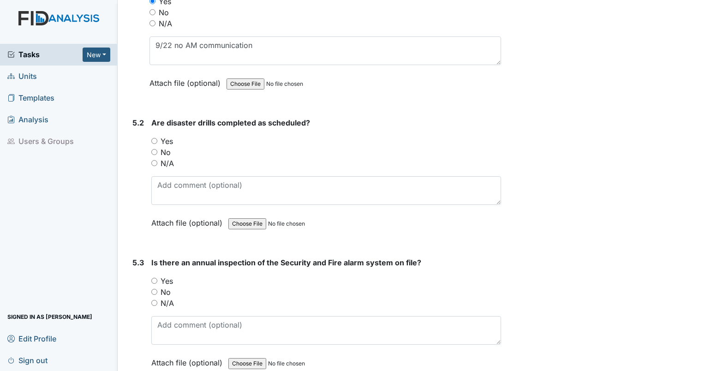
click at [153, 149] on input "No" at bounding box center [154, 152] width 6 height 6
radio input "true"
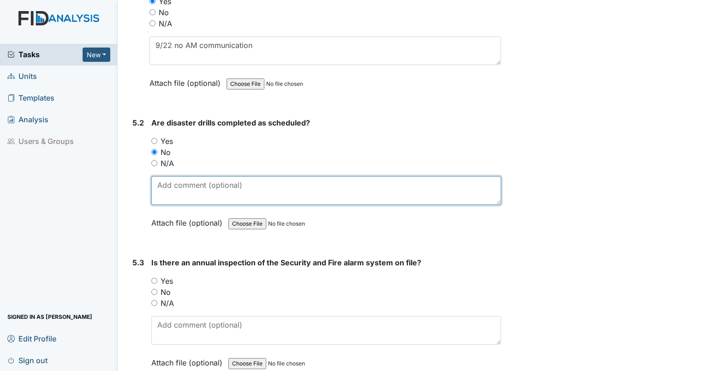
click at [158, 176] on textarea at bounding box center [326, 190] width 350 height 29
click at [220, 176] on textarea "none since July" at bounding box center [326, 190] width 350 height 29
type textarea "none since July"
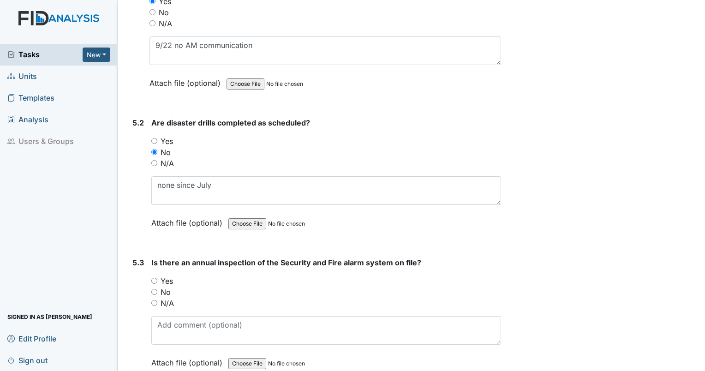
click at [156, 160] on input "N/A" at bounding box center [154, 163] width 6 height 6
radio input "true"
click at [154, 278] on input "Yes" at bounding box center [154, 281] width 6 height 6
radio input "true"
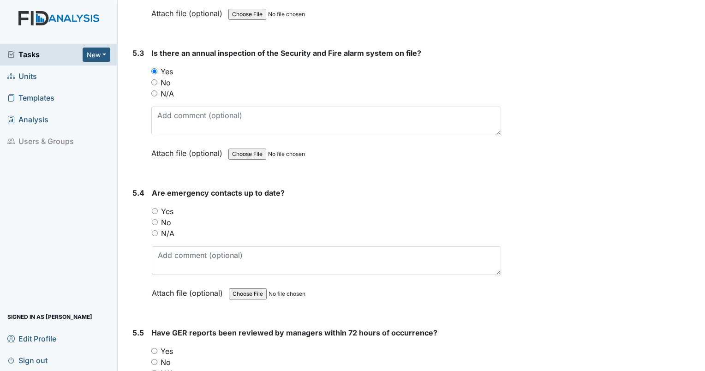
scroll to position [6463, 0]
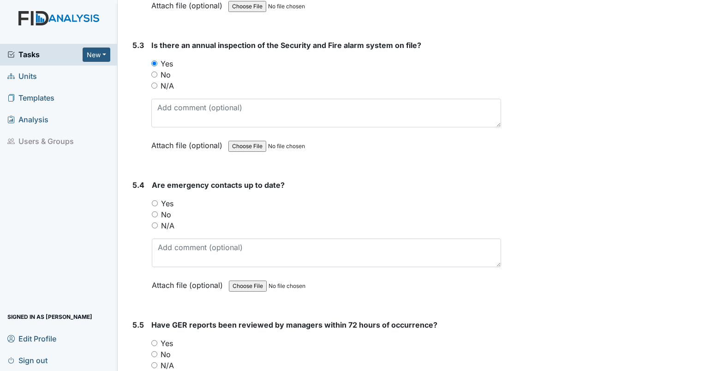
click at [154, 200] on input "Yes" at bounding box center [155, 203] width 6 height 6
radio input "true"
click at [154, 340] on input "Yes" at bounding box center [154, 343] width 6 height 6
radio input "true"
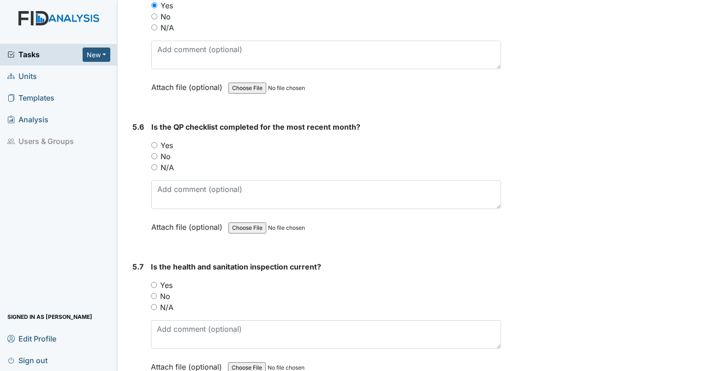
scroll to position [6825, 0]
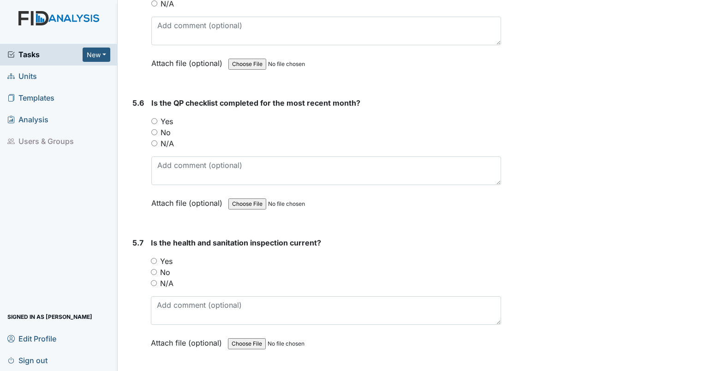
click at [153, 140] on input "N/A" at bounding box center [154, 143] width 6 height 6
radio input "true"
click at [153, 258] on input "Yes" at bounding box center [154, 261] width 6 height 6
radio input "true"
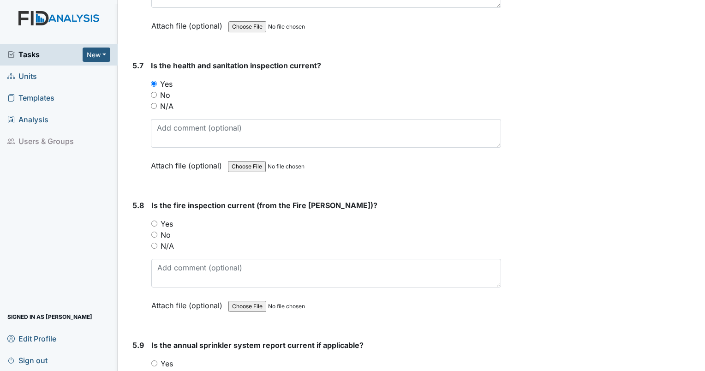
scroll to position [7067, 0]
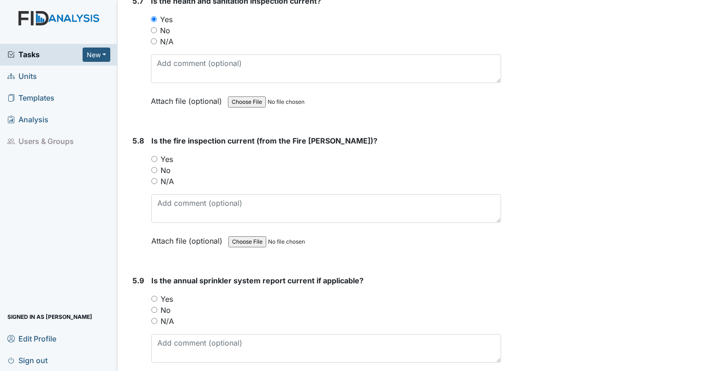
click at [151, 156] on input "Yes" at bounding box center [154, 159] width 6 height 6
radio input "true"
click at [155, 318] on input "N/A" at bounding box center [154, 321] width 6 height 6
radio input "true"
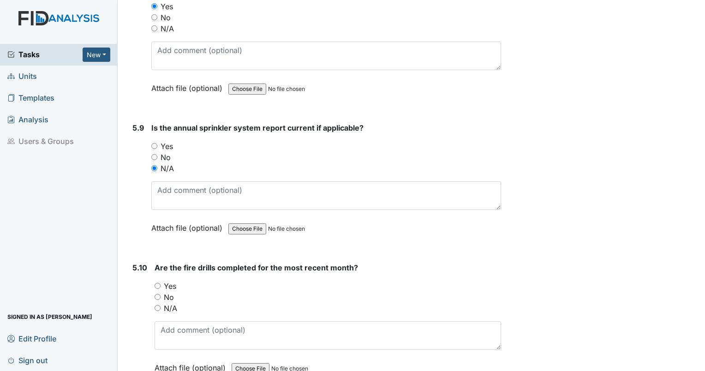
scroll to position [7250, 0]
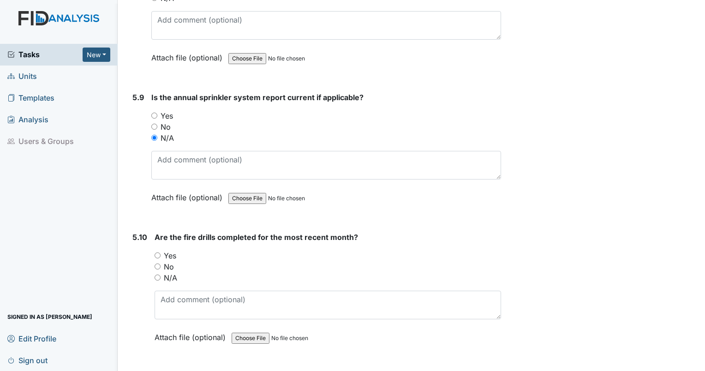
click at [161, 261] on div "No" at bounding box center [328, 266] width 347 height 11
click at [155, 253] on input "Yes" at bounding box center [158, 256] width 6 height 6
radio input "true"
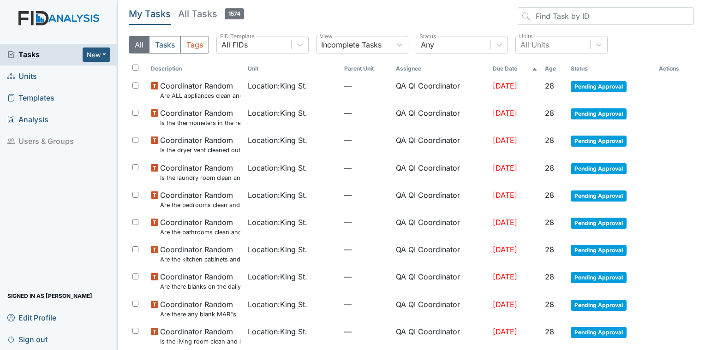
click at [38, 80] on link "Units" at bounding box center [59, 77] width 118 height 22
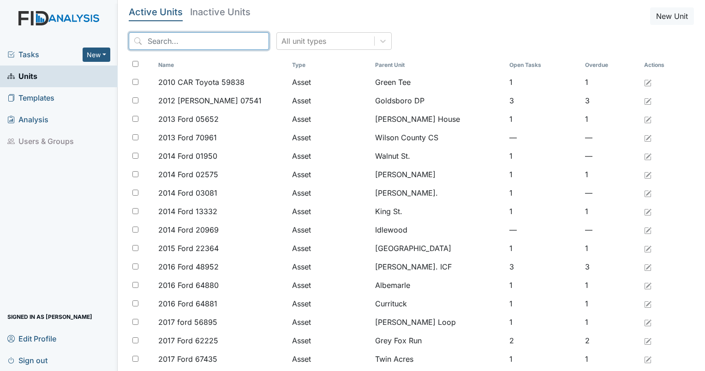
click at [180, 46] on input "search" at bounding box center [199, 41] width 140 height 18
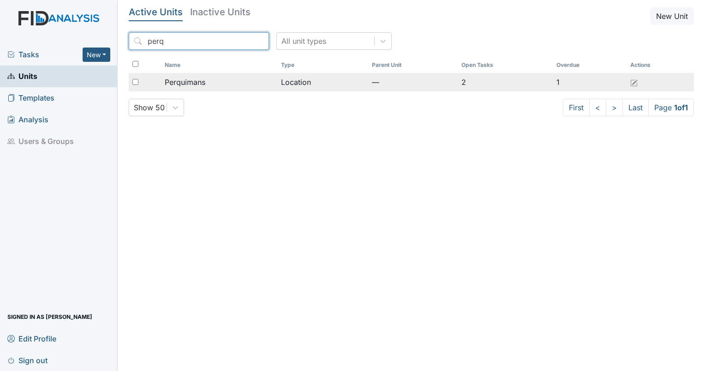
type input "perq"
click at [189, 78] on span "Perquimans" at bounding box center [185, 82] width 41 height 11
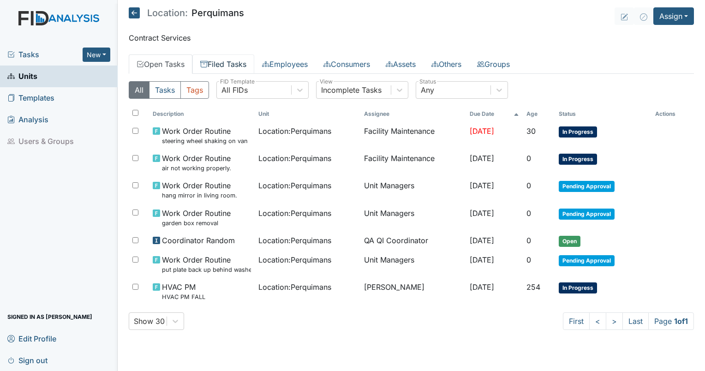
click at [224, 68] on link "Filed Tasks" at bounding box center [223, 63] width 62 height 19
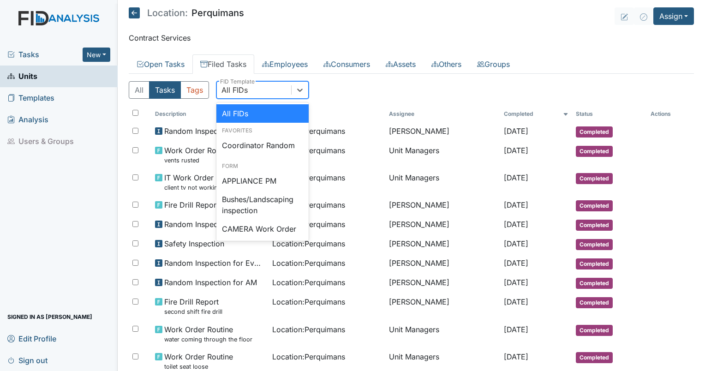
click at [249, 92] on div "All FIDs" at bounding box center [254, 90] width 74 height 17
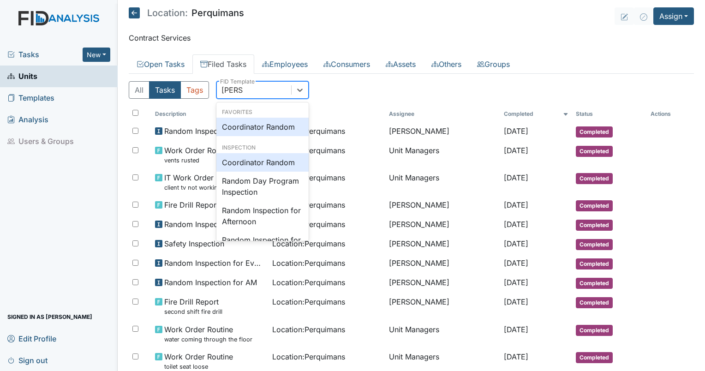
type input "random"
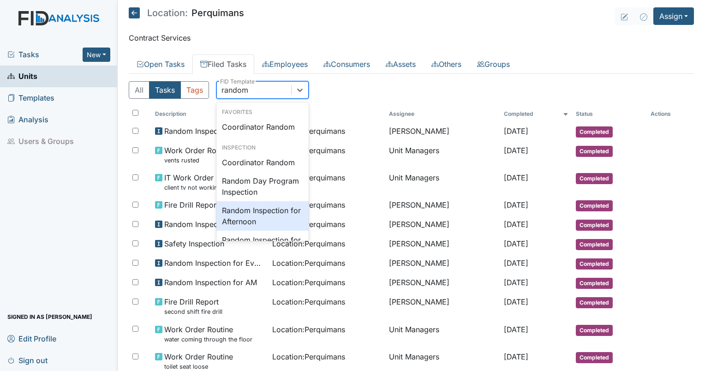
click at [247, 221] on div "Random Inspection for Afternoon" at bounding box center [263, 216] width 92 height 30
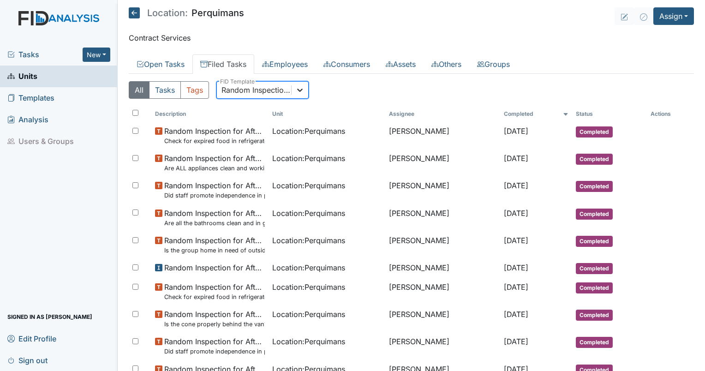
click at [297, 90] on icon at bounding box center [299, 89] width 9 height 9
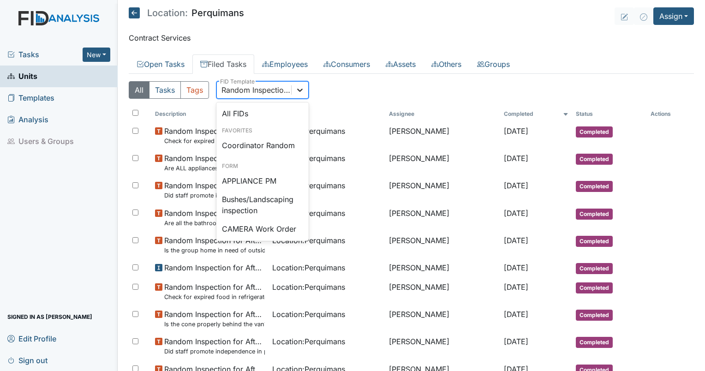
scroll to position [822, 0]
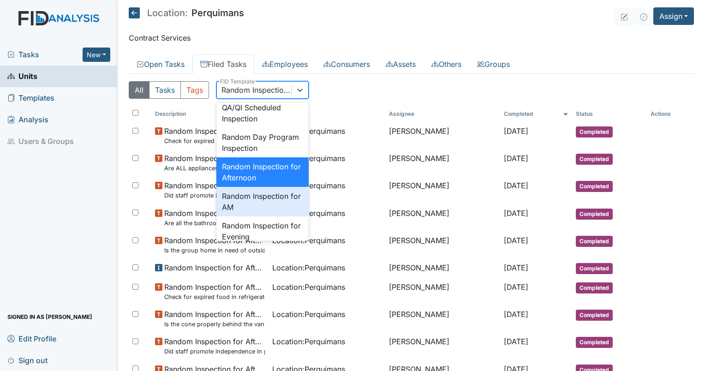
click at [270, 217] on div "Random Inspection for AM" at bounding box center [263, 202] width 92 height 30
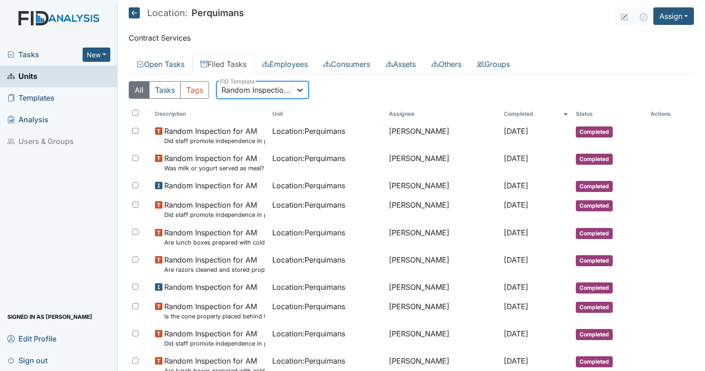
click at [303, 91] on icon at bounding box center [299, 89] width 9 height 9
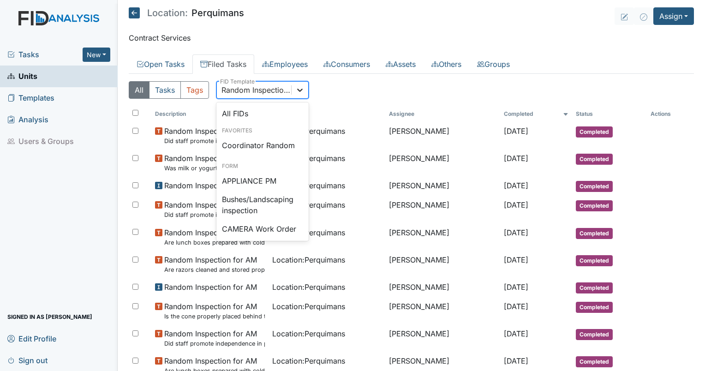
scroll to position [851, 0]
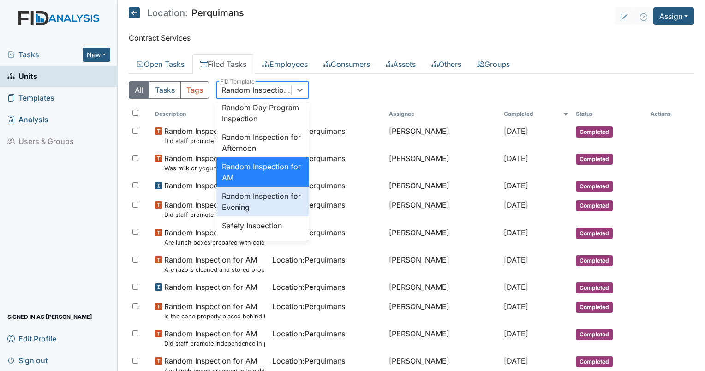
click at [280, 217] on div "Random Inspection for Evening" at bounding box center [263, 202] width 92 height 30
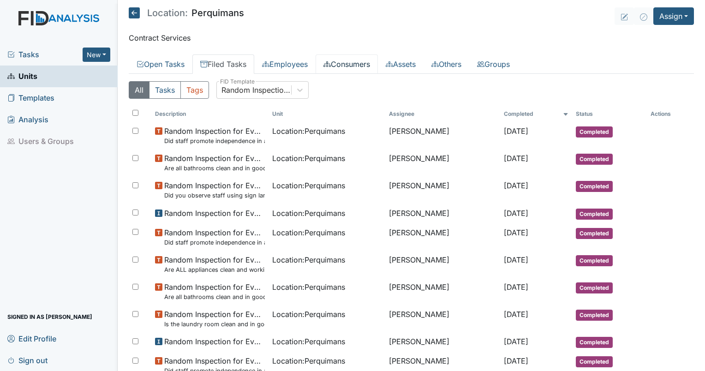
click at [348, 62] on link "Consumers" at bounding box center [347, 63] width 62 height 19
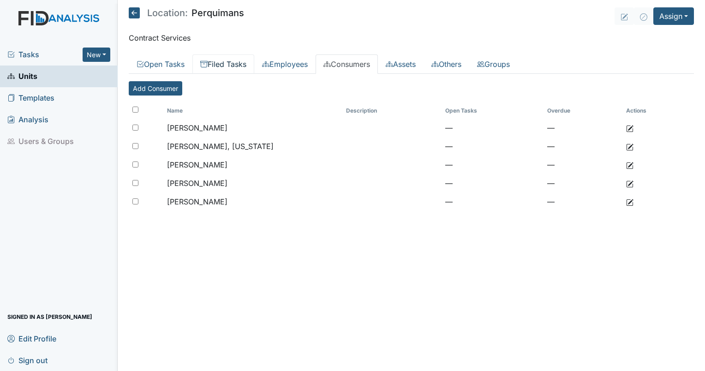
click at [235, 61] on link "Filed Tasks" at bounding box center [223, 63] width 62 height 19
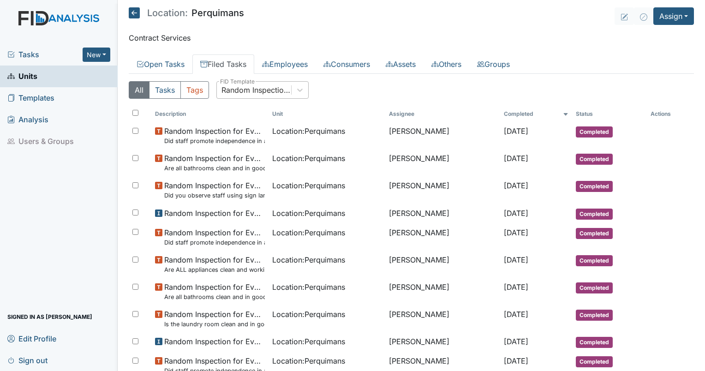
click at [261, 92] on div "Random Inspection for Evening" at bounding box center [257, 89] width 71 height 11
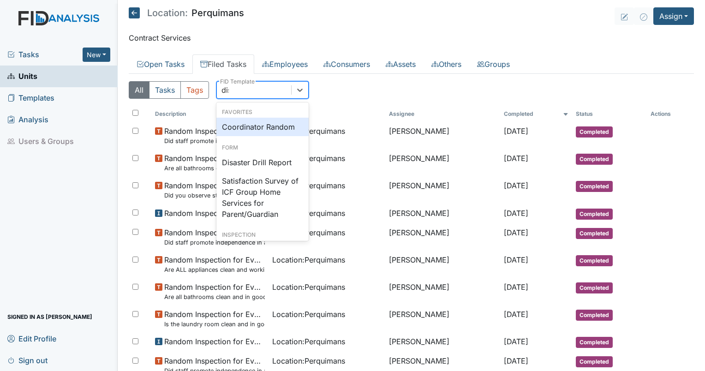
type input "disa"
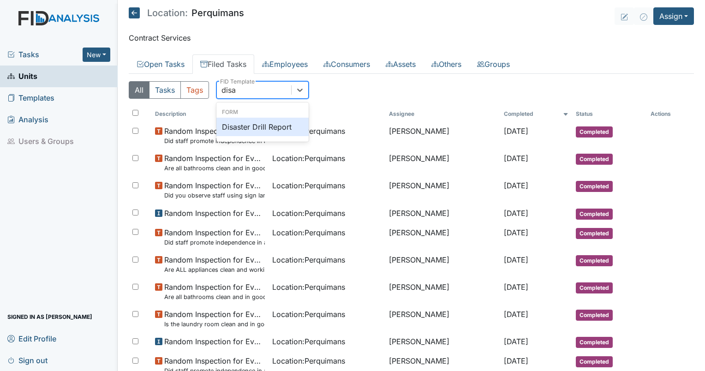
click at [259, 126] on div "Disaster Drill Report" at bounding box center [263, 127] width 92 height 18
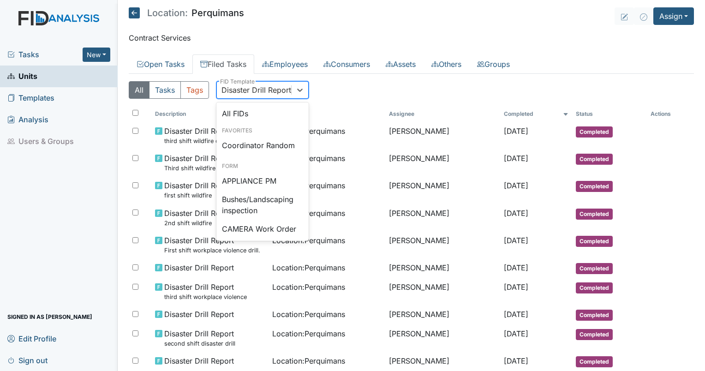
click at [236, 84] on div "Disaster Drill Report" at bounding box center [257, 89] width 70 height 11
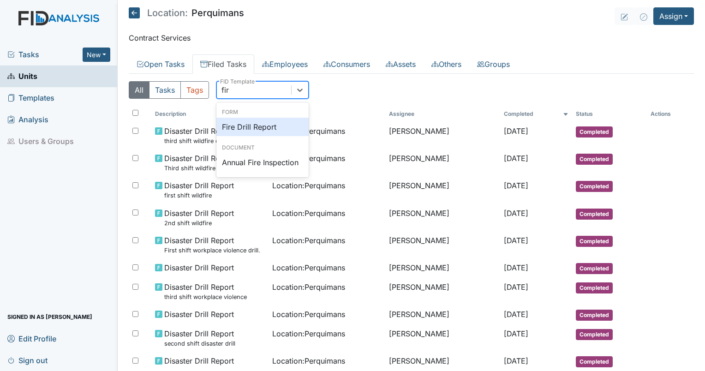
type input "fire"
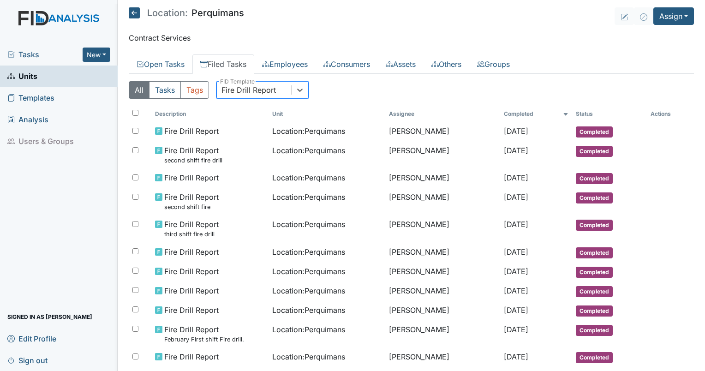
click at [242, 83] on div "Fire Drill Report" at bounding box center [254, 90] width 74 height 17
type input "qp"
click at [509, 65] on link "Groups" at bounding box center [493, 63] width 48 height 19
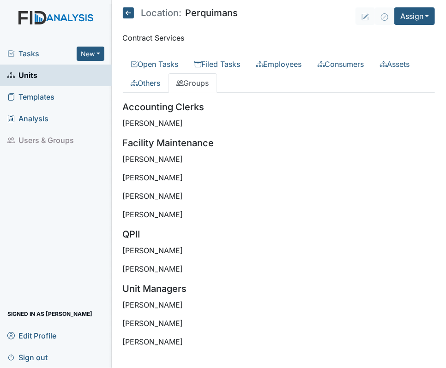
click at [279, 108] on h5 "Accounting Clerks" at bounding box center [279, 107] width 313 height 14
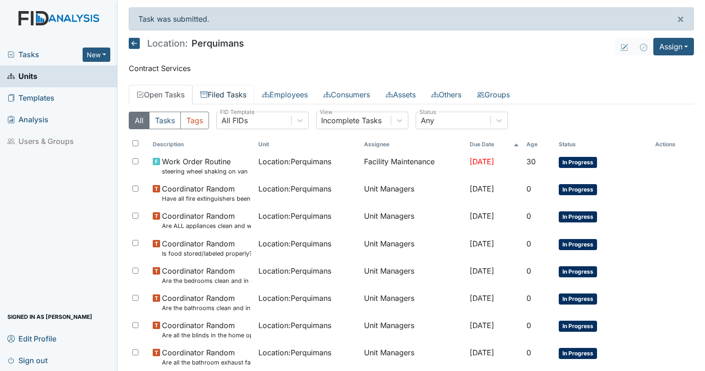
click at [235, 96] on link "Filed Tasks" at bounding box center [223, 94] width 62 height 19
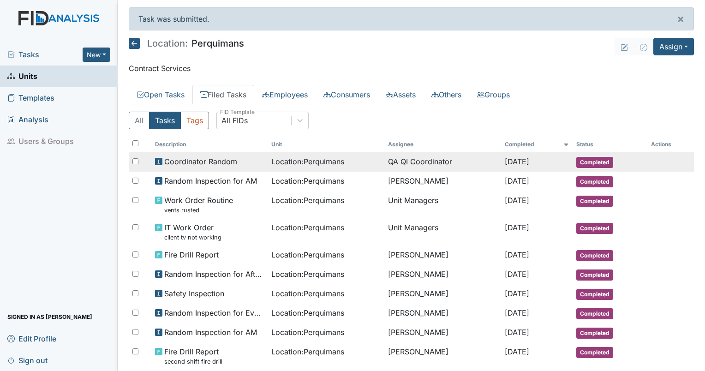
click at [327, 162] on span "Location : Perquimans" at bounding box center [307, 161] width 73 height 11
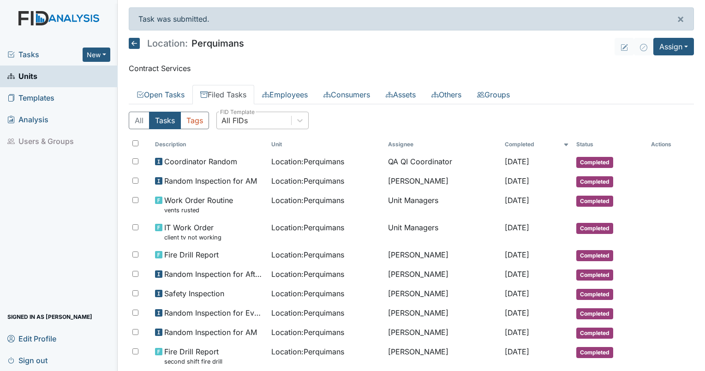
click at [252, 123] on div "All FIDs" at bounding box center [254, 120] width 74 height 17
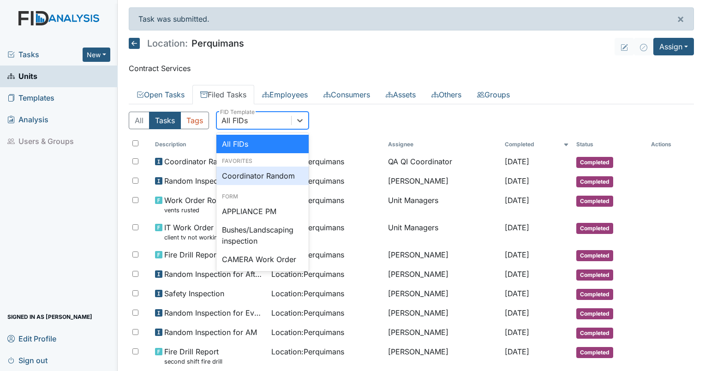
click at [251, 169] on div "Coordinator Random" at bounding box center [263, 176] width 92 height 18
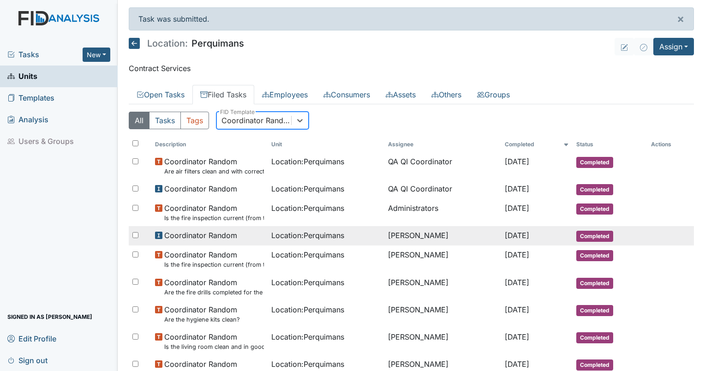
click at [390, 237] on td "Erica Barbour" at bounding box center [443, 235] width 117 height 19
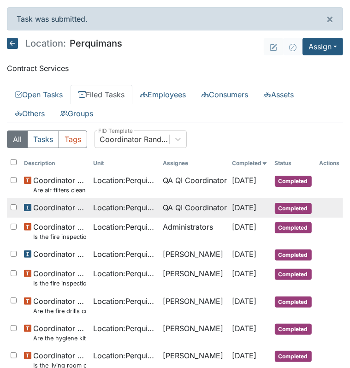
click at [140, 212] on span "Location : Perquimans" at bounding box center [124, 207] width 62 height 11
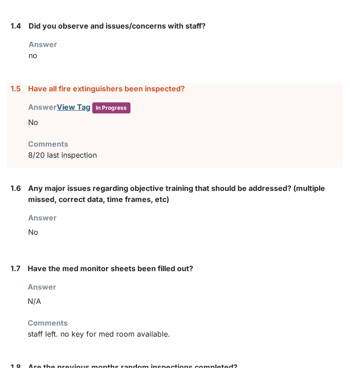
scroll to position [412, 0]
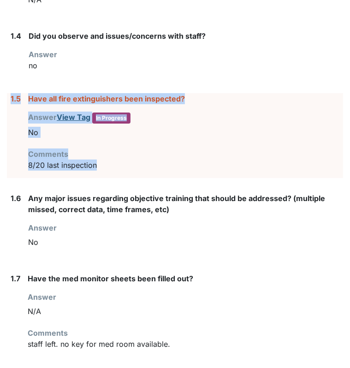
drag, startPoint x: 119, startPoint y: 163, endPoint x: 4, endPoint y: 100, distance: 131.2
drag, startPoint x: 4, startPoint y: 100, endPoint x: 39, endPoint y: 95, distance: 35.5
copy div "1.5 Have all fire extinguishers been inspected? Answer View Tag In Progress You…"
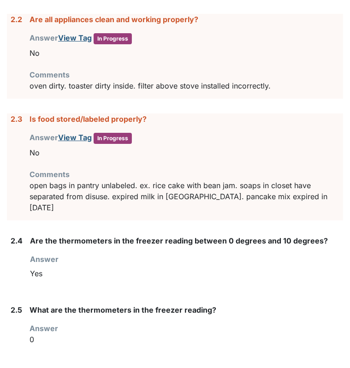
scroll to position [1152, 0]
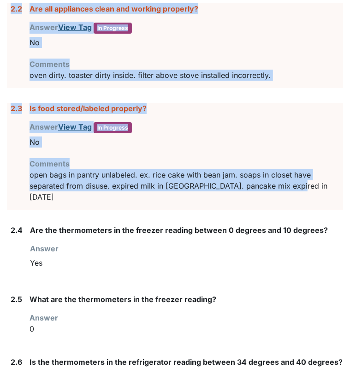
drag, startPoint x: 308, startPoint y: 183, endPoint x: -2, endPoint y: 12, distance: 354.6
click at [0, 12] on html "Tasks New Form Inspection Document Bundle Units Templates Analysis Users & Grou…" at bounding box center [175, 184] width 350 height 368
drag, startPoint x: -2, startPoint y: 12, endPoint x: 187, endPoint y: 7, distance: 188.9
copy div "Assign Inspection Assign Document Assign Bundle Inspection: Coordinator Random …"
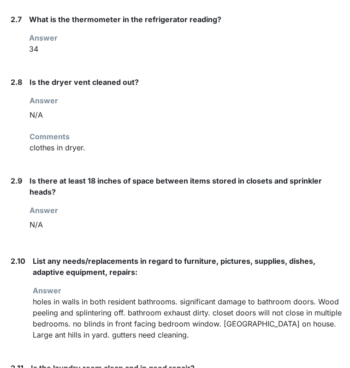
scroll to position [1675, 0]
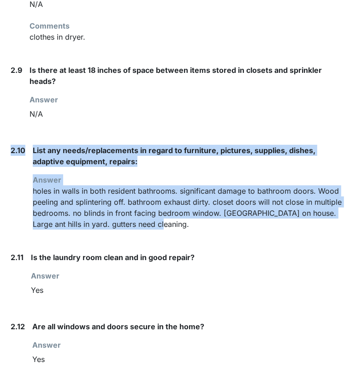
drag, startPoint x: 194, startPoint y: 217, endPoint x: 3, endPoint y: 137, distance: 206.9
drag, startPoint x: 3, startPoint y: 137, endPoint x: 51, endPoint y: 135, distance: 47.6
copy div "2.10 List any needs/replacements in regard to furniture, pictures, supplies, di…"
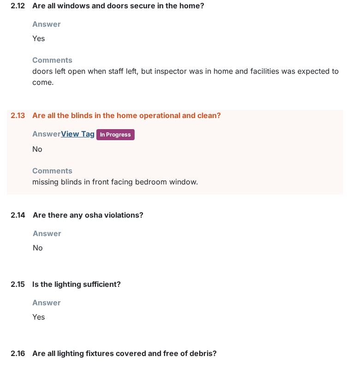
scroll to position [2011, 0]
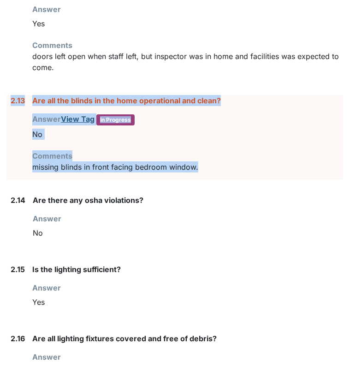
drag, startPoint x: 236, startPoint y: 156, endPoint x: 9, endPoint y: 88, distance: 237.0
click at [9, 95] on div "2.13 Are all the blinds in the home operational and clean? Answer View Tag In P…" at bounding box center [175, 137] width 337 height 85
drag, startPoint x: 9, startPoint y: 88, endPoint x: 55, endPoint y: 82, distance: 46.0
copy div "2.13 Are all the blinds in the home operational and clean? Answer View Tag In P…"
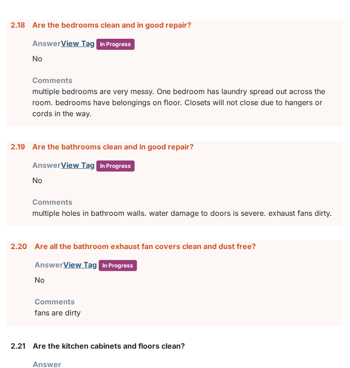
scroll to position [2443, 0]
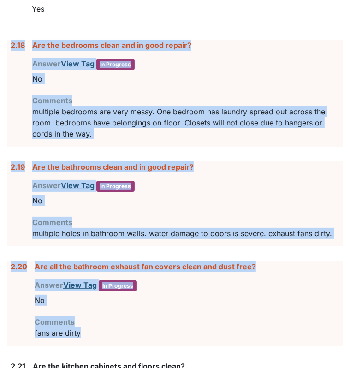
drag, startPoint x: 90, startPoint y: 314, endPoint x: 10, endPoint y: 31, distance: 294.2
copy form "2.18 Are the bedrooms clean and in good repair? Answer View Tag In Progress You…"
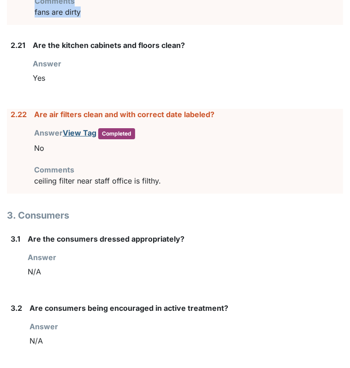
scroll to position [2775, 0]
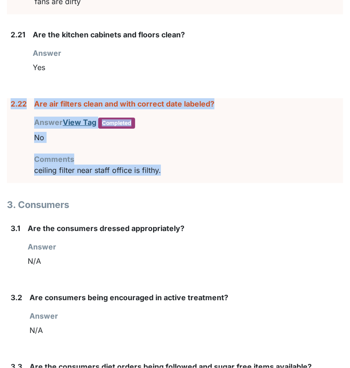
drag, startPoint x: 195, startPoint y: 152, endPoint x: 6, endPoint y: 89, distance: 199.1
click at [7, 98] on div "2.22 Are air filters clean and with correct date labeled? Answer View Tag Compl…" at bounding box center [175, 140] width 337 height 85
drag, startPoint x: 6, startPoint y: 89, endPoint x: 43, endPoint y: 85, distance: 36.7
copy div "2.22 Are air filters clean and with correct date labeled? Answer View Tag Compl…"
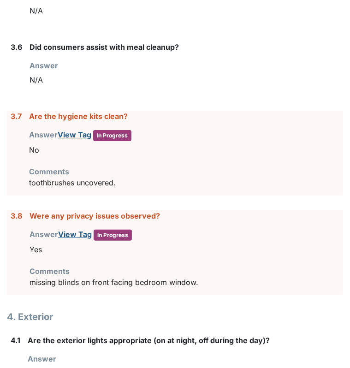
scroll to position [3313, 0]
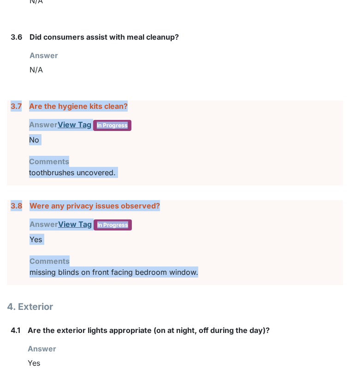
drag, startPoint x: 227, startPoint y: 255, endPoint x: 12, endPoint y: 83, distance: 276.2
drag, startPoint x: 12, startPoint y: 83, endPoint x: 50, endPoint y: 86, distance: 38.5
copy form "3.7 Are the hygiene kits clean? Answer View Tag In Progress You must select one…"
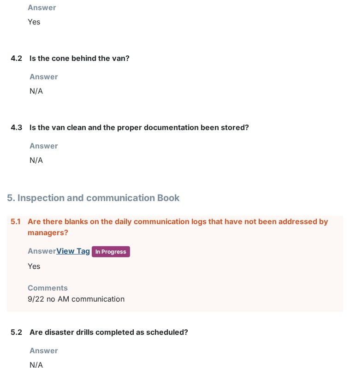
scroll to position [3689, 0]
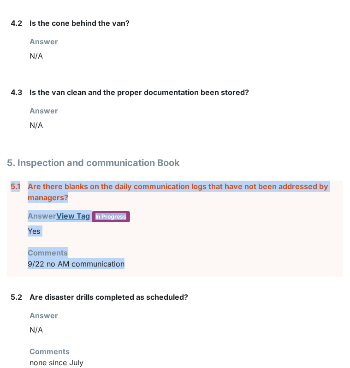
drag, startPoint x: 134, startPoint y: 248, endPoint x: 11, endPoint y: 164, distance: 149.4
click at [11, 181] on div "5.1 Are there blanks on the daily communication logs that have not been address…" at bounding box center [175, 229] width 337 height 96
drag, startPoint x: 11, startPoint y: 164, endPoint x: 45, endPoint y: 168, distance: 34.5
copy div "5.1 Are there blanks on the daily communication logs that have not been address…"
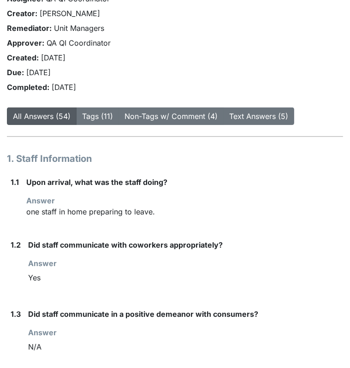
scroll to position [0, 0]
